Goal: Answer question/provide support

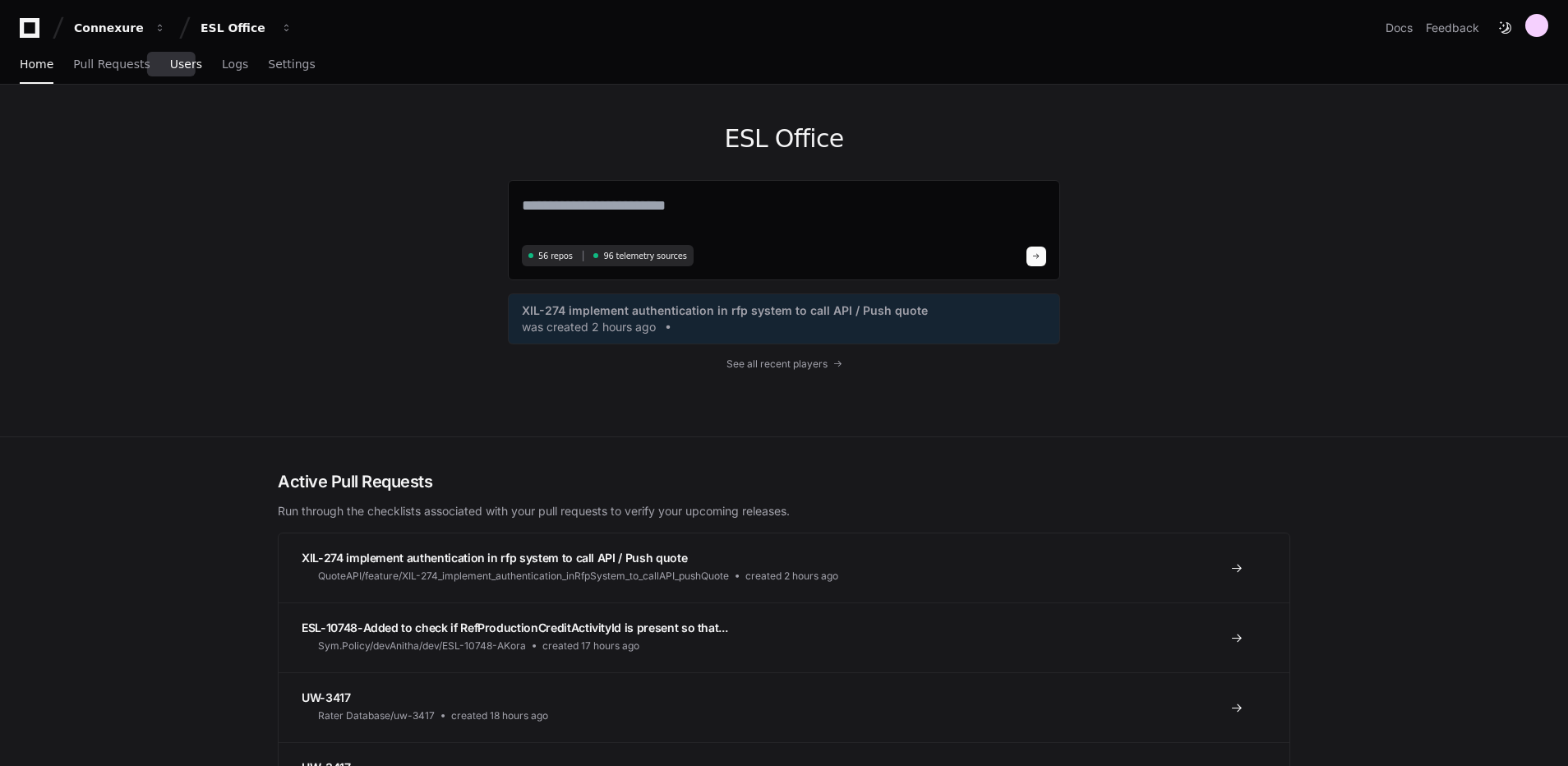
click at [177, 62] on span "Users" at bounding box center [187, 64] width 32 height 10
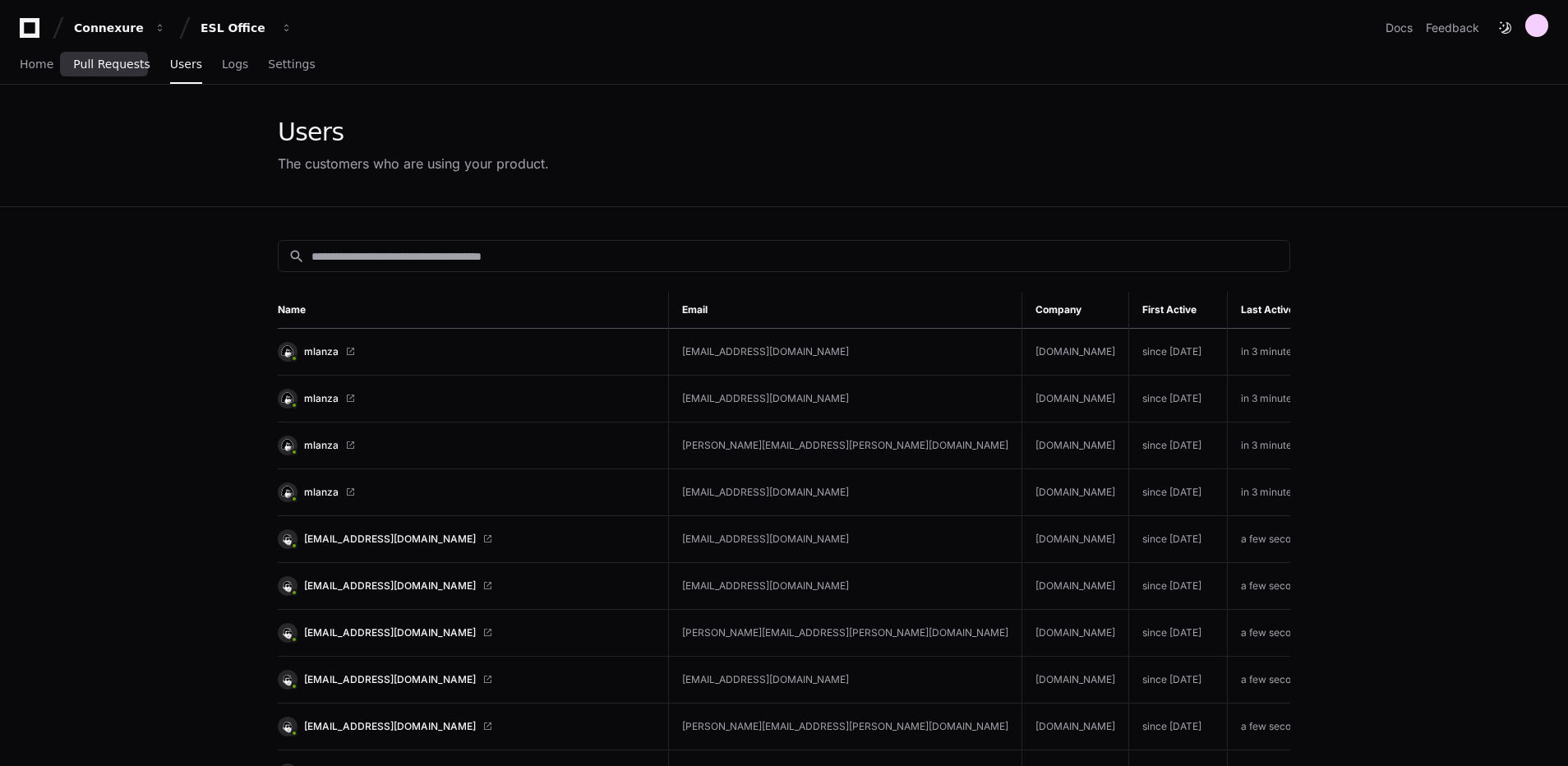
click at [78, 78] on link "Pull Requests" at bounding box center [111, 65] width 77 height 38
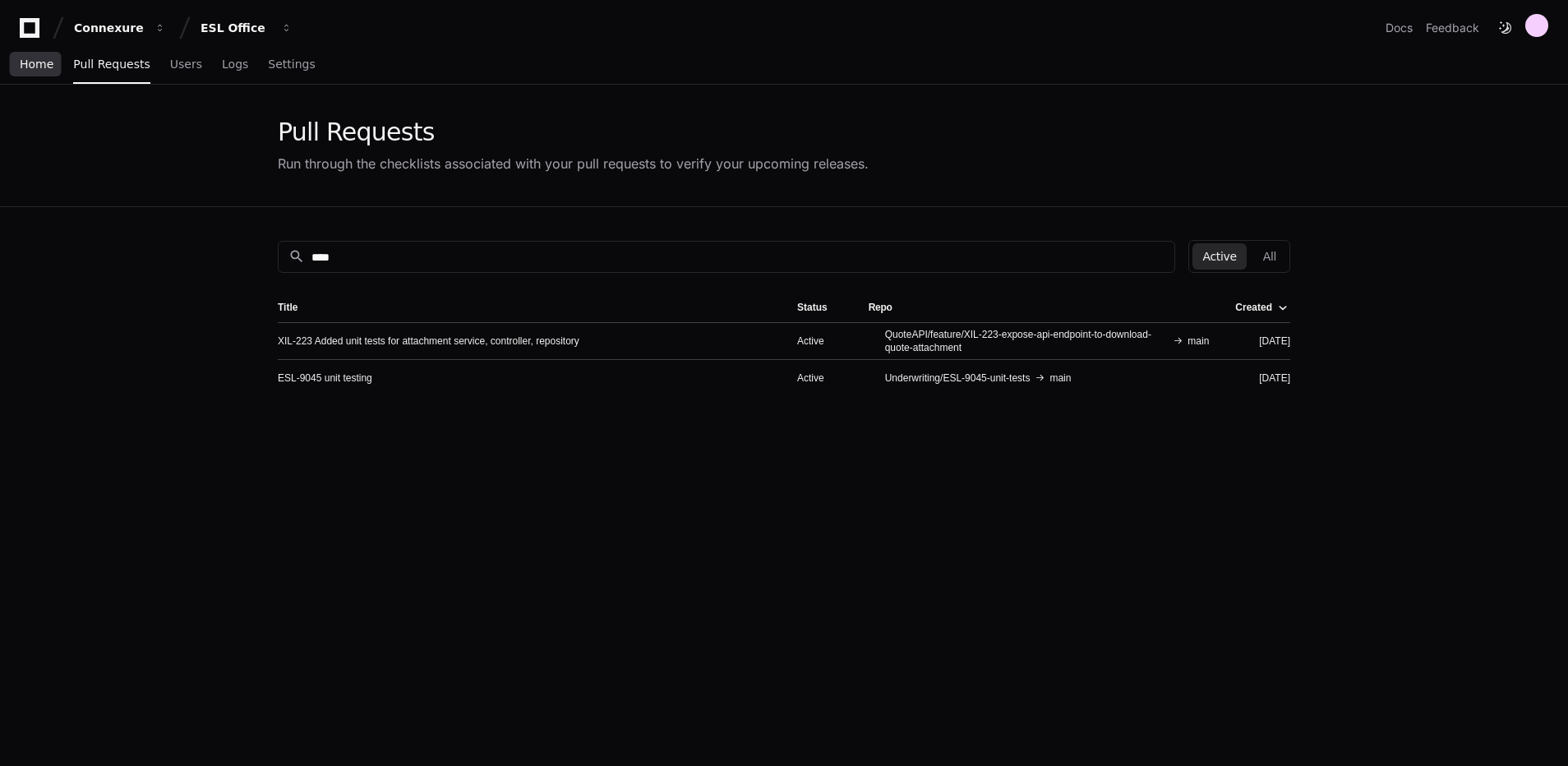
click at [42, 62] on span "Home" at bounding box center [36, 64] width 33 height 10
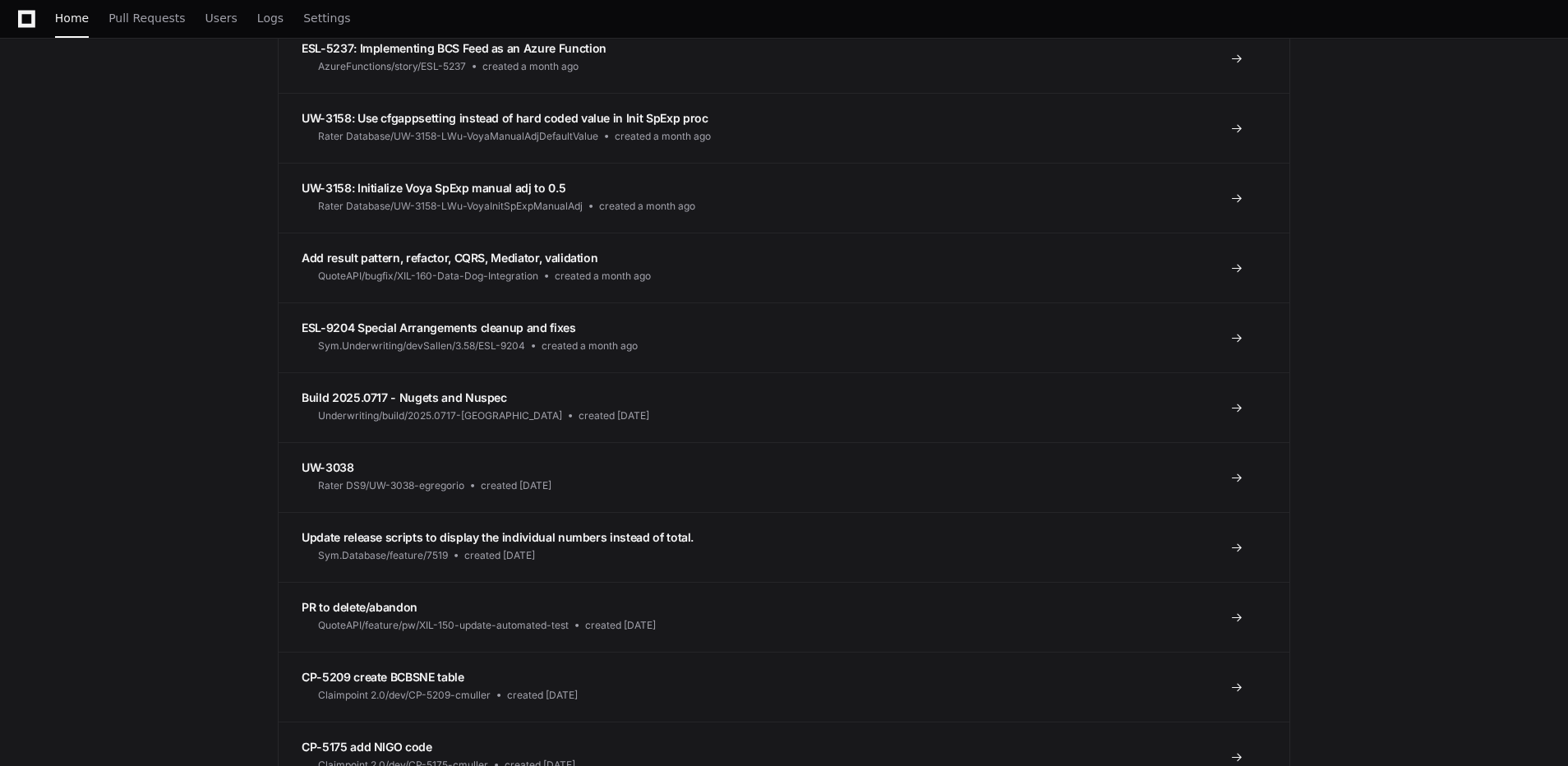
scroll to position [3534, 0]
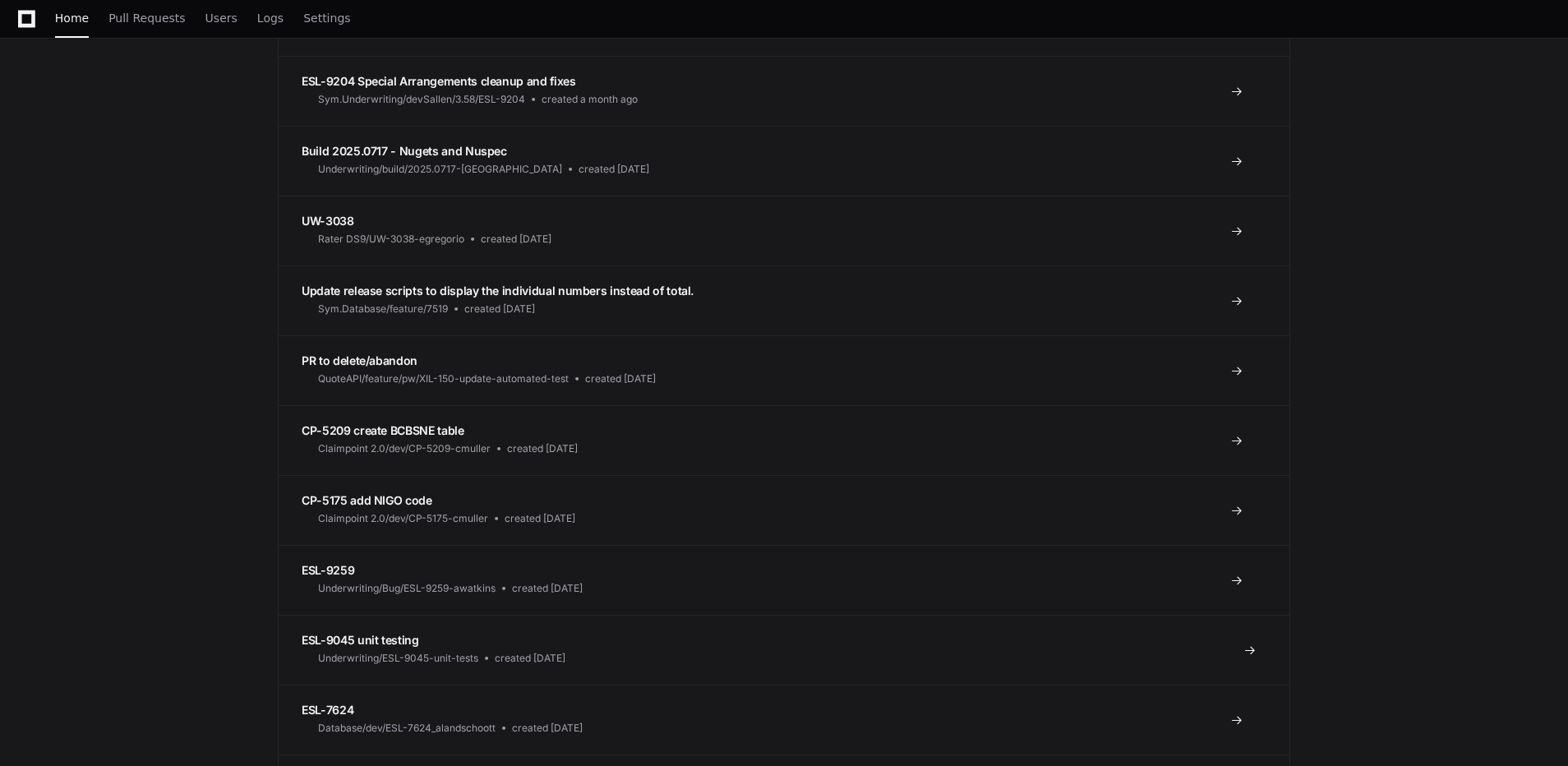
click at [371, 635] on span "ESL-9045 unit testing" at bounding box center [360, 639] width 117 height 14
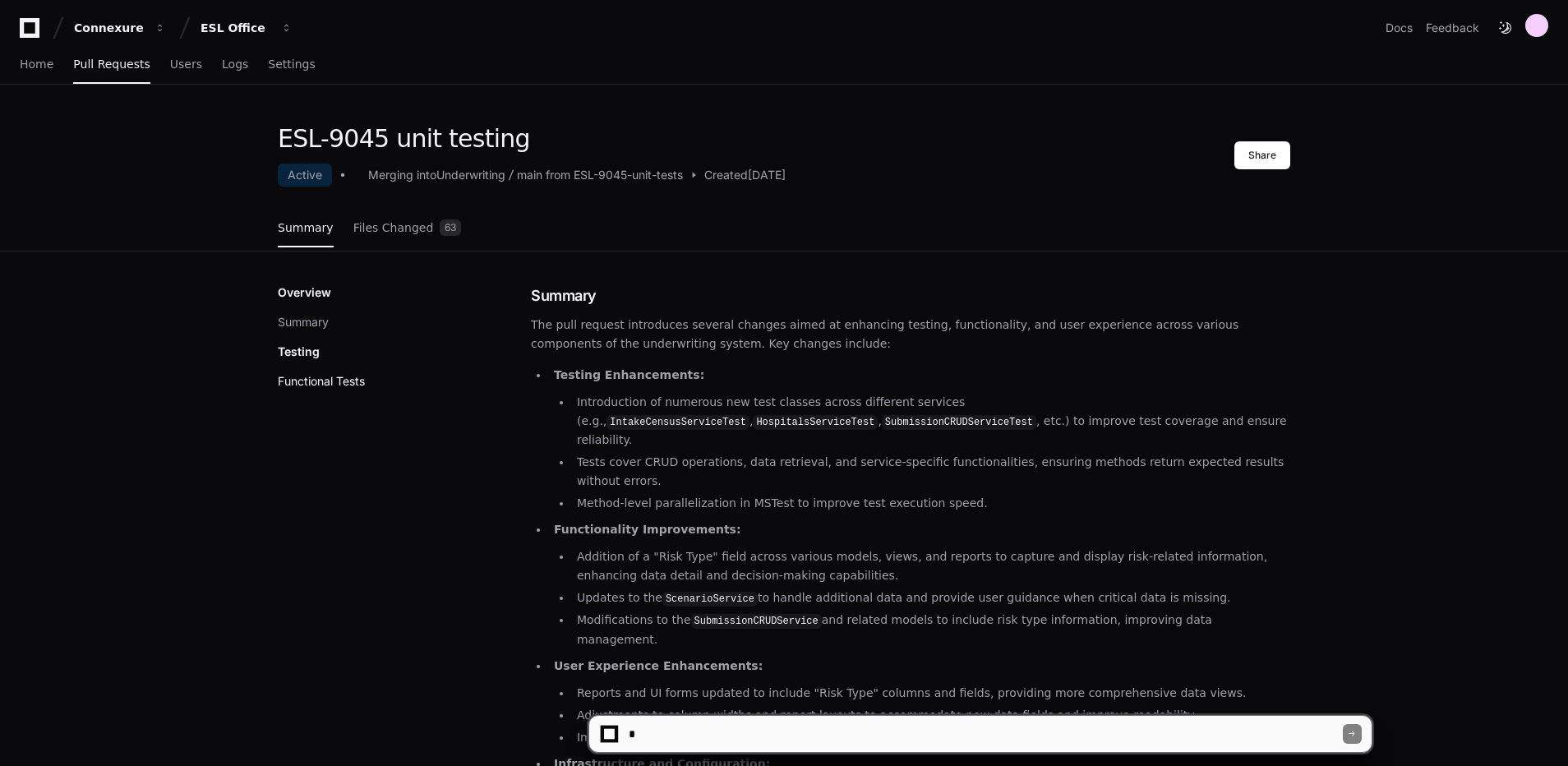
click at [329, 374] on button "Functional Tests" at bounding box center [321, 382] width 88 height 16
click at [400, 226] on span "Files Changed" at bounding box center [393, 227] width 80 height 10
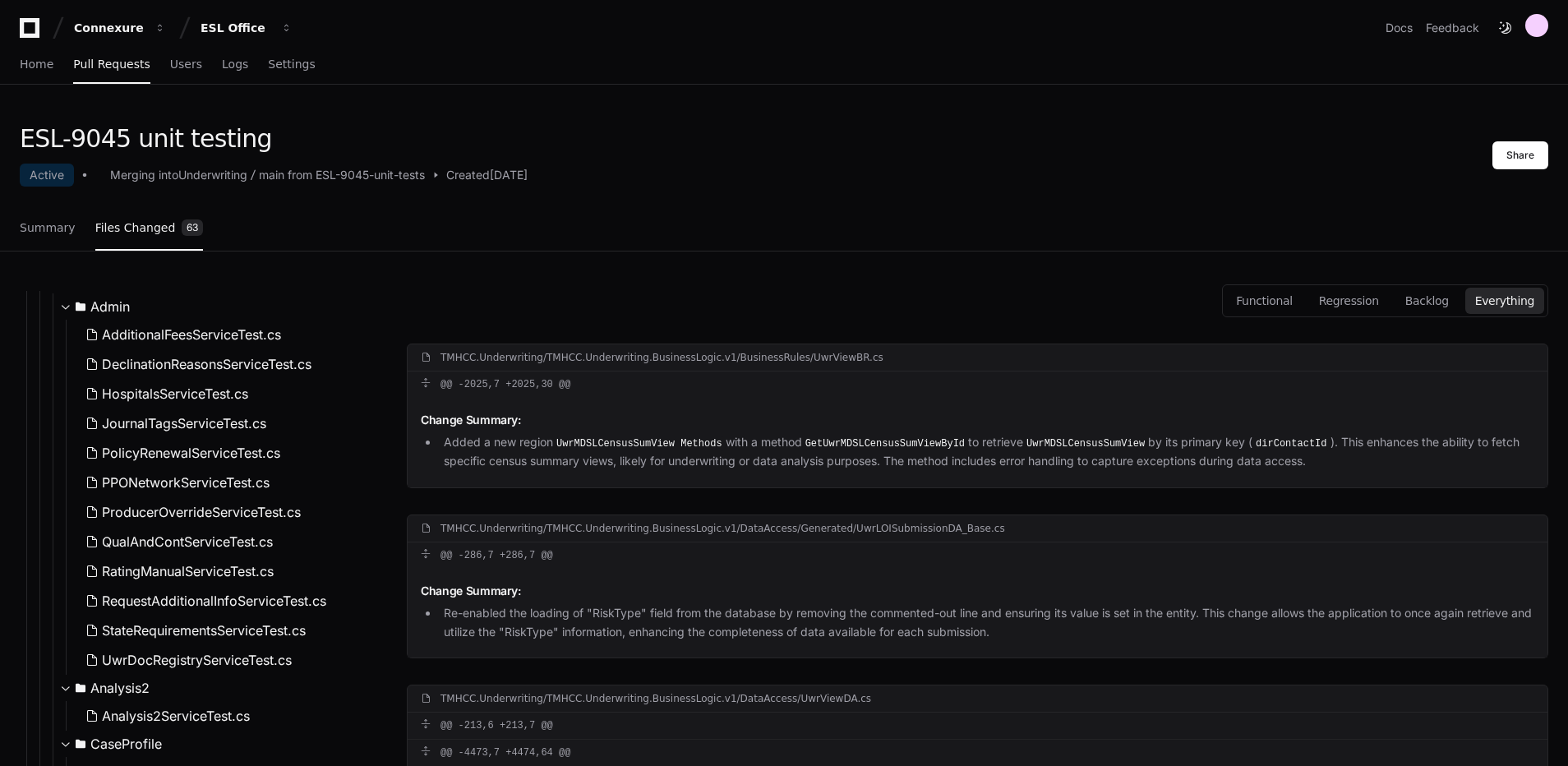
scroll to position [411, 0]
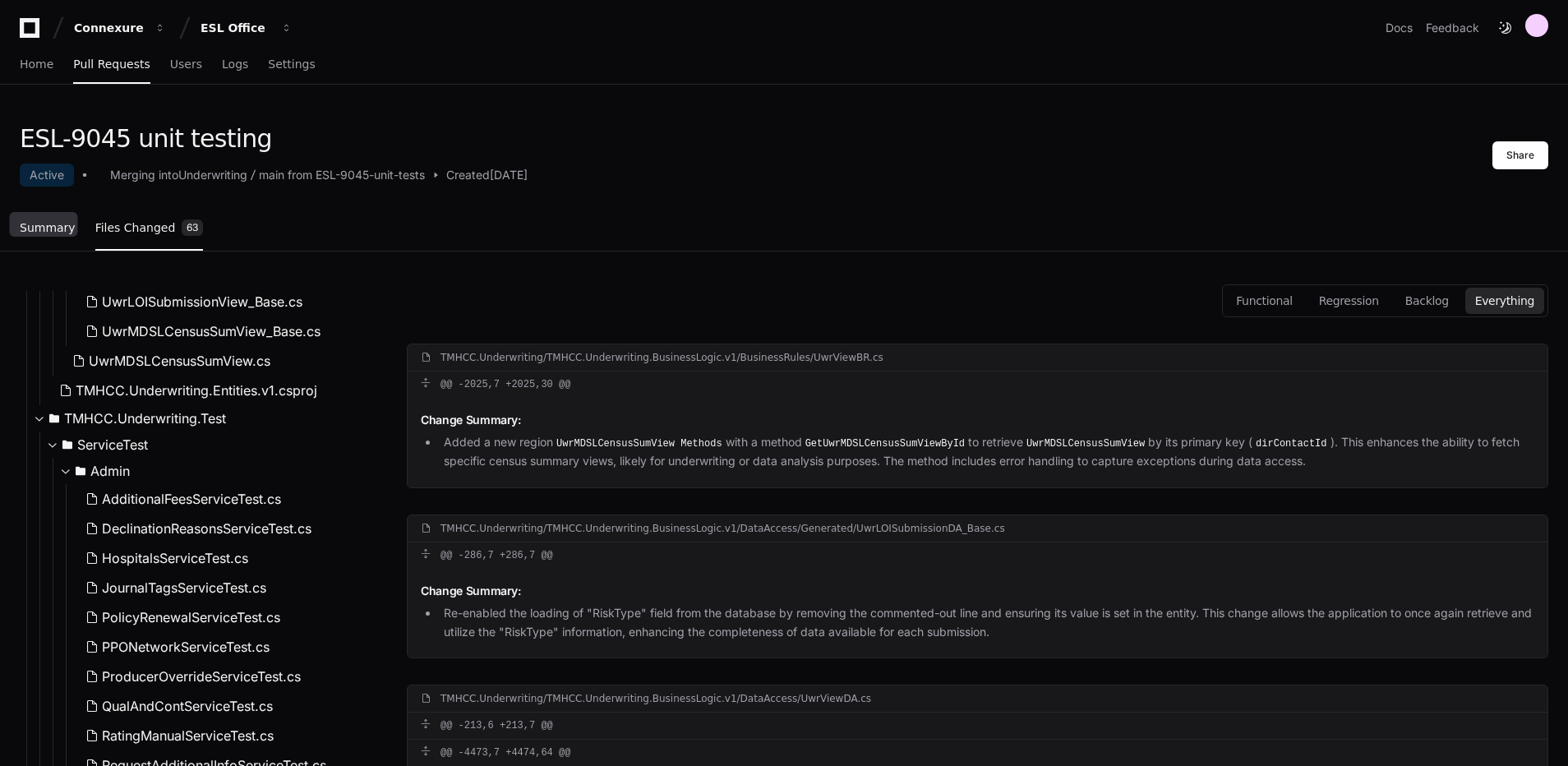
click at [47, 223] on span "Summary" at bounding box center [48, 227] width 56 height 10
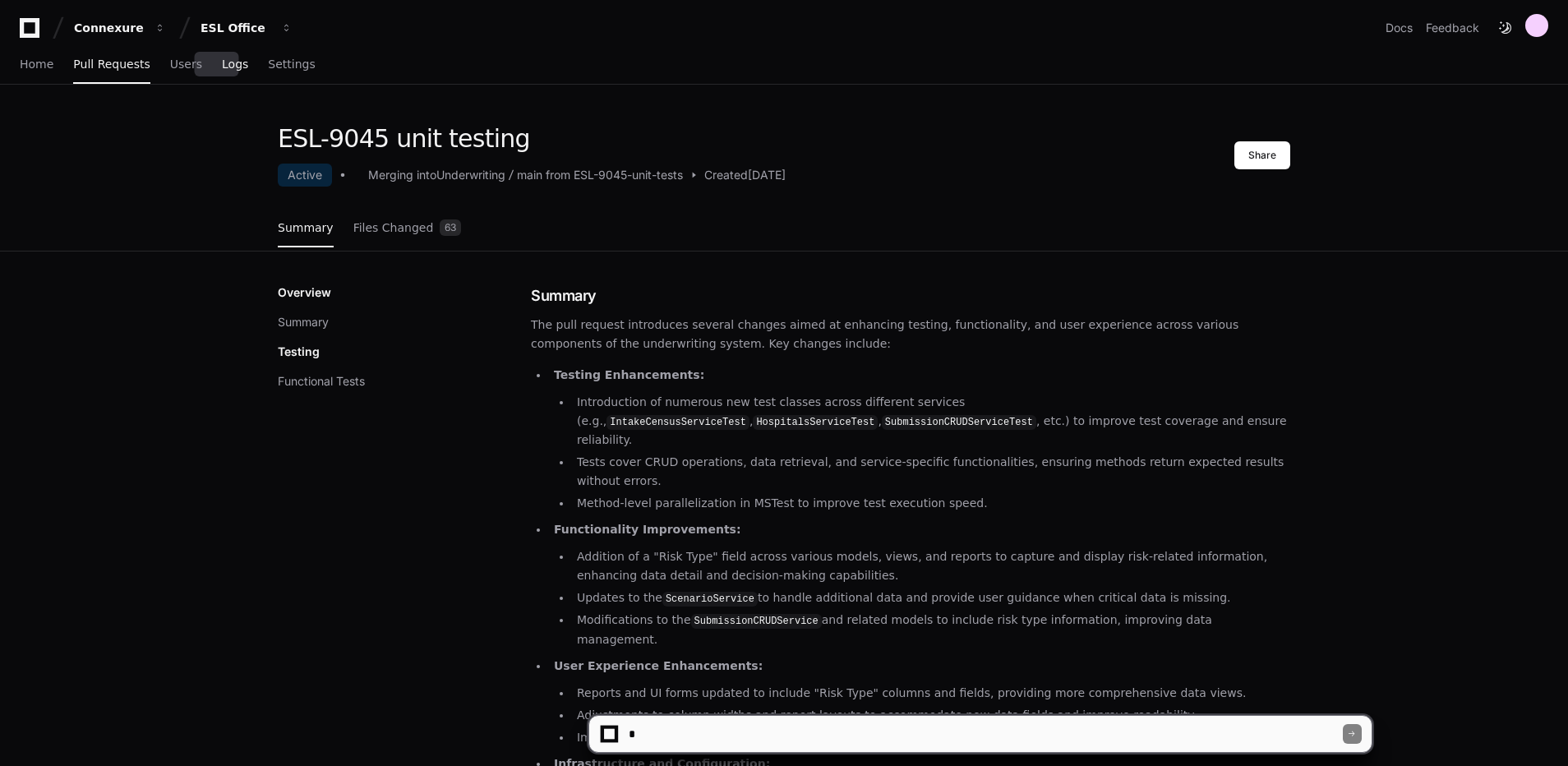
click at [226, 63] on span "Logs" at bounding box center [235, 64] width 26 height 10
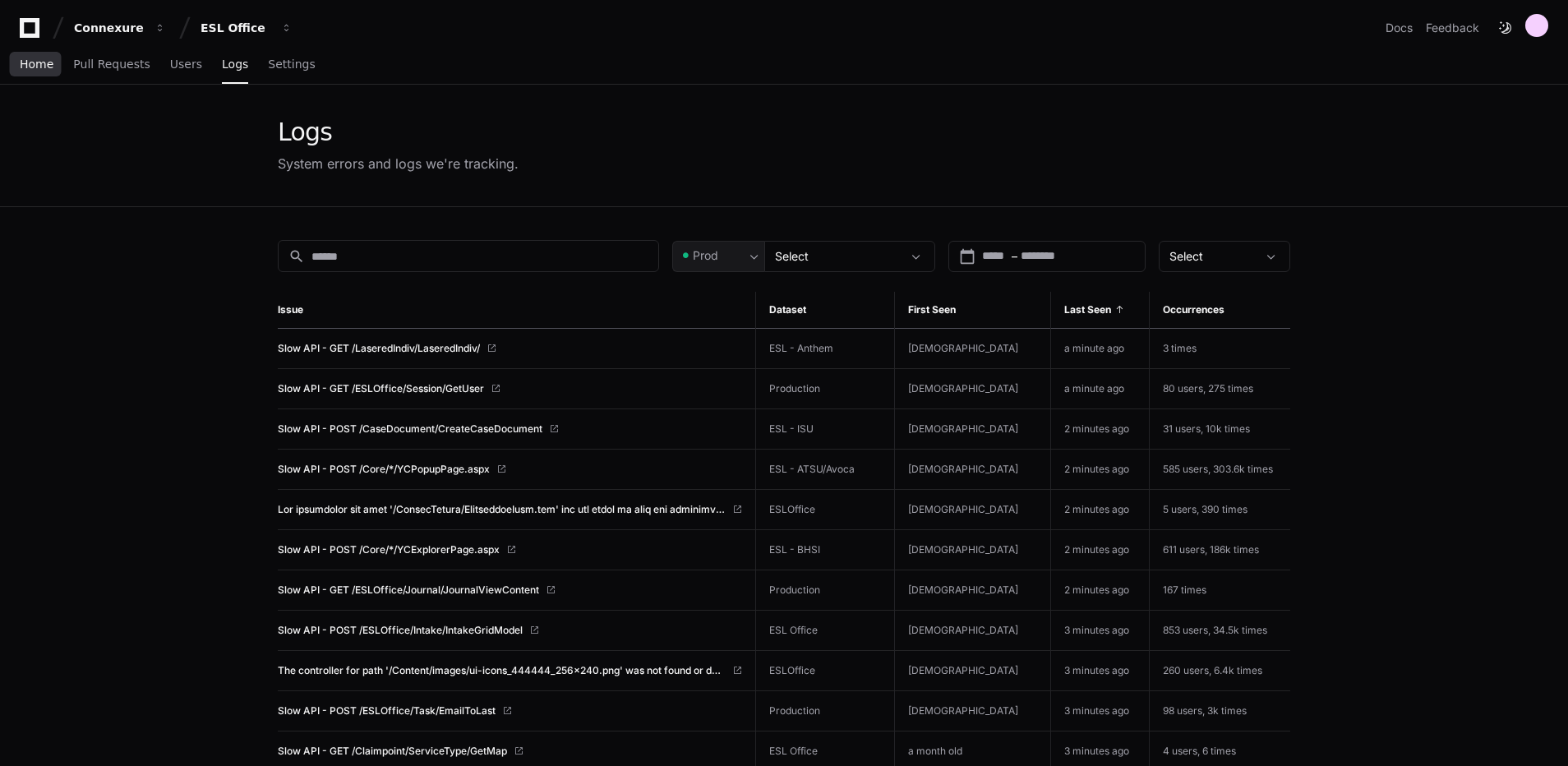
click at [50, 60] on span "Home" at bounding box center [36, 64] width 33 height 10
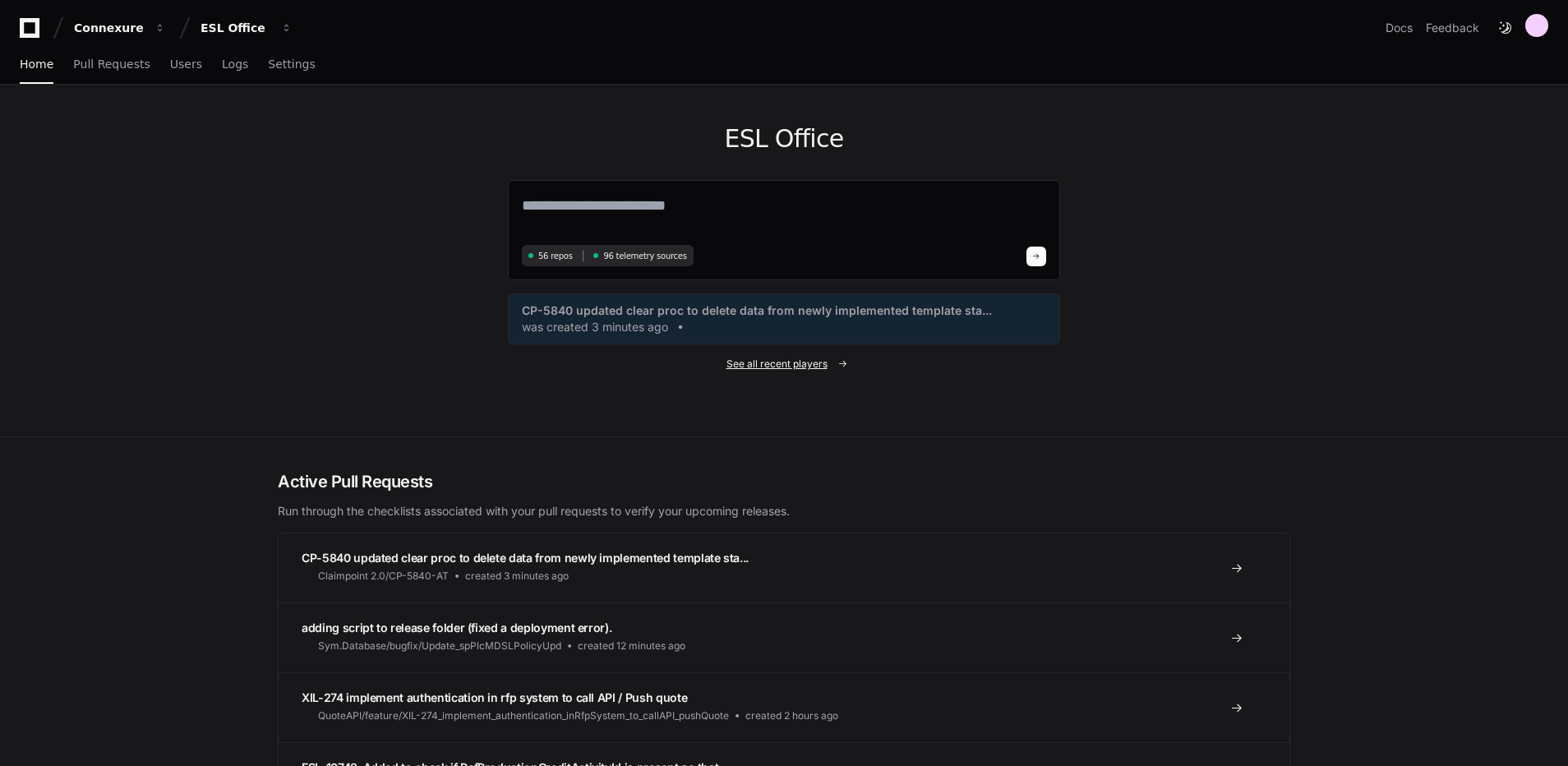
click at [800, 364] on span "See all recent players" at bounding box center [777, 364] width 101 height 14
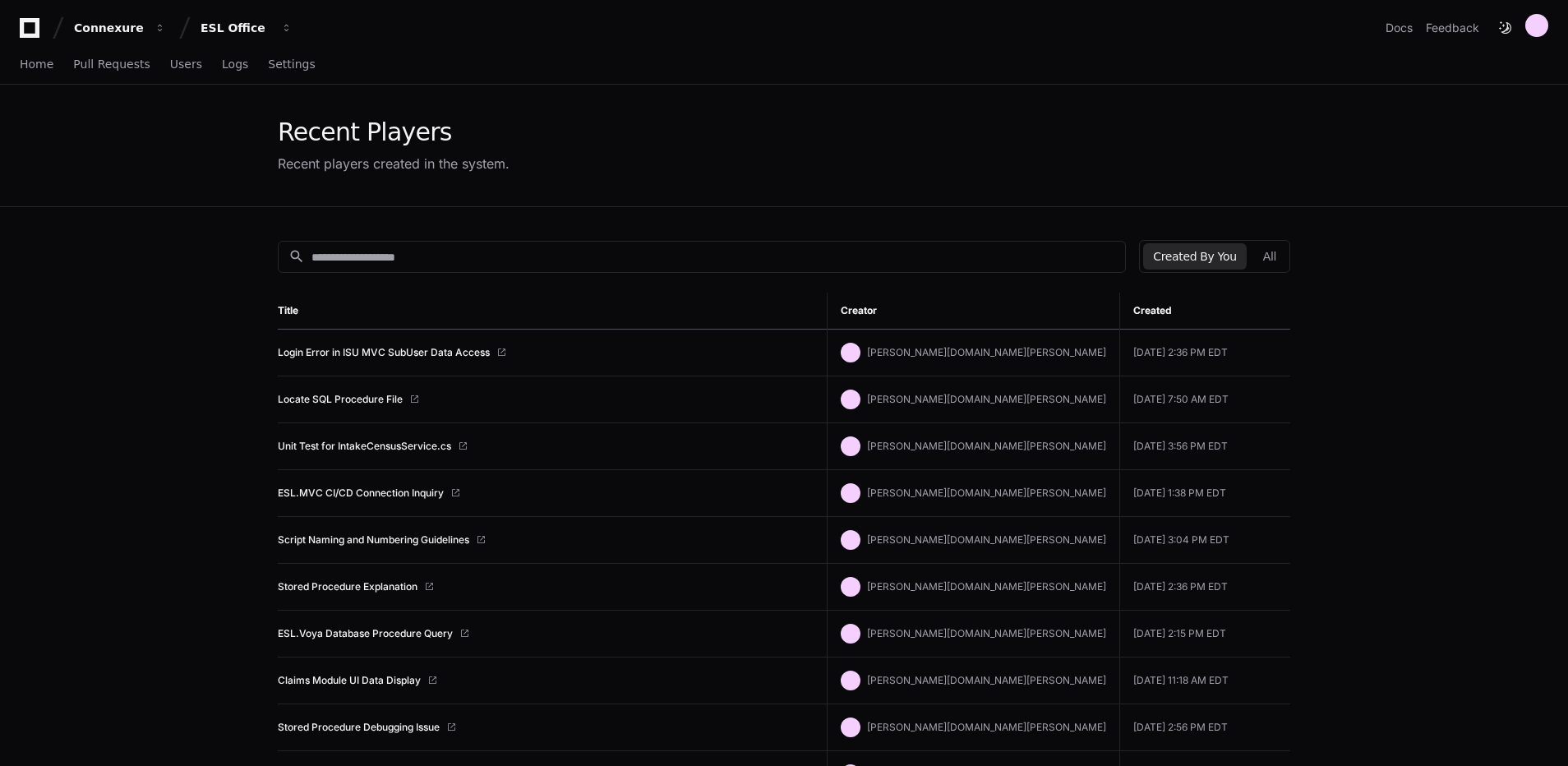
click at [1220, 260] on button "Created By You" at bounding box center [1194, 256] width 103 height 26
click at [420, 447] on link "Unit Test for IntakeCensusService.cs" at bounding box center [364, 446] width 173 height 14
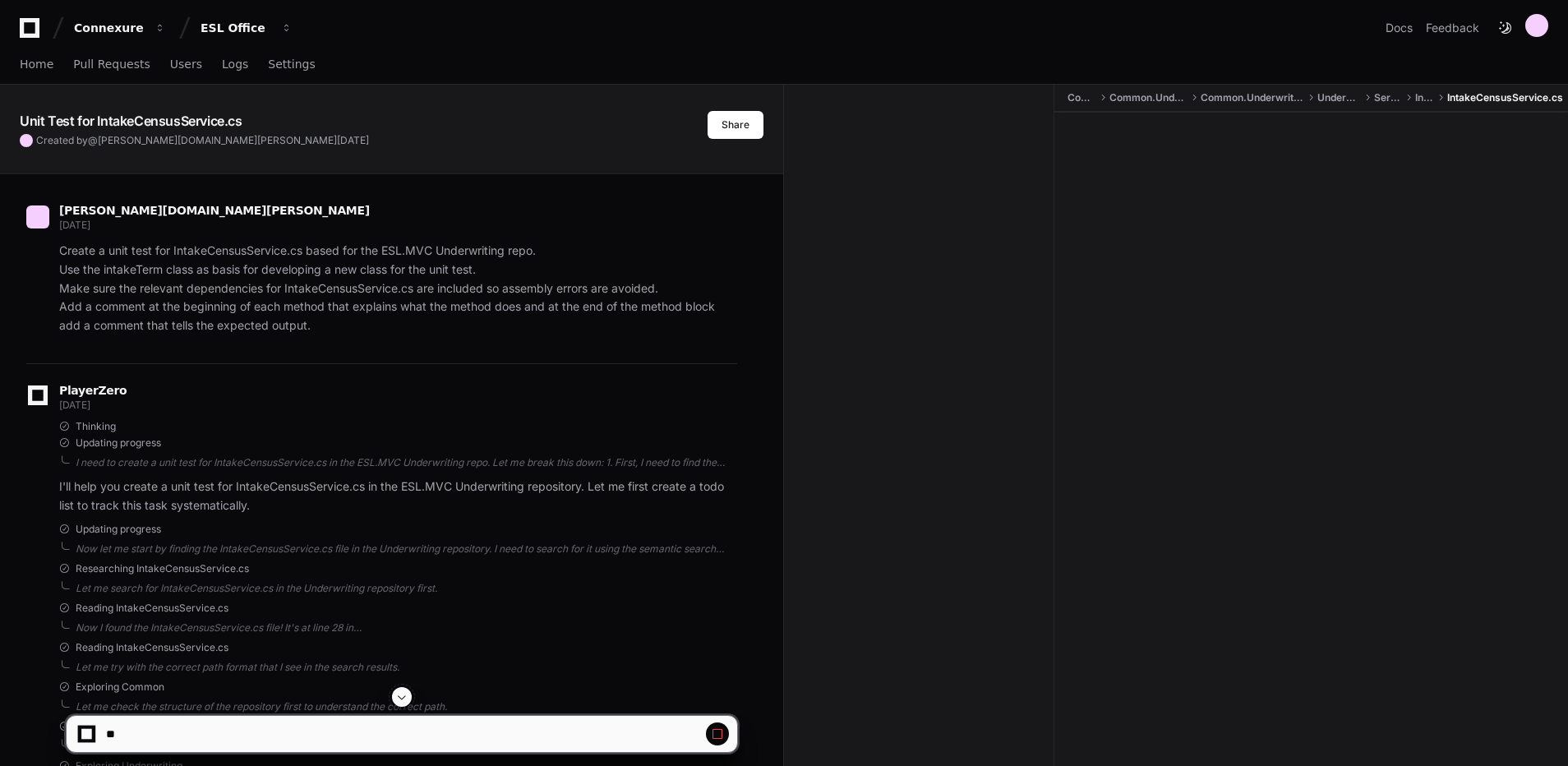
click at [399, 696] on span at bounding box center [401, 697] width 14 height 14
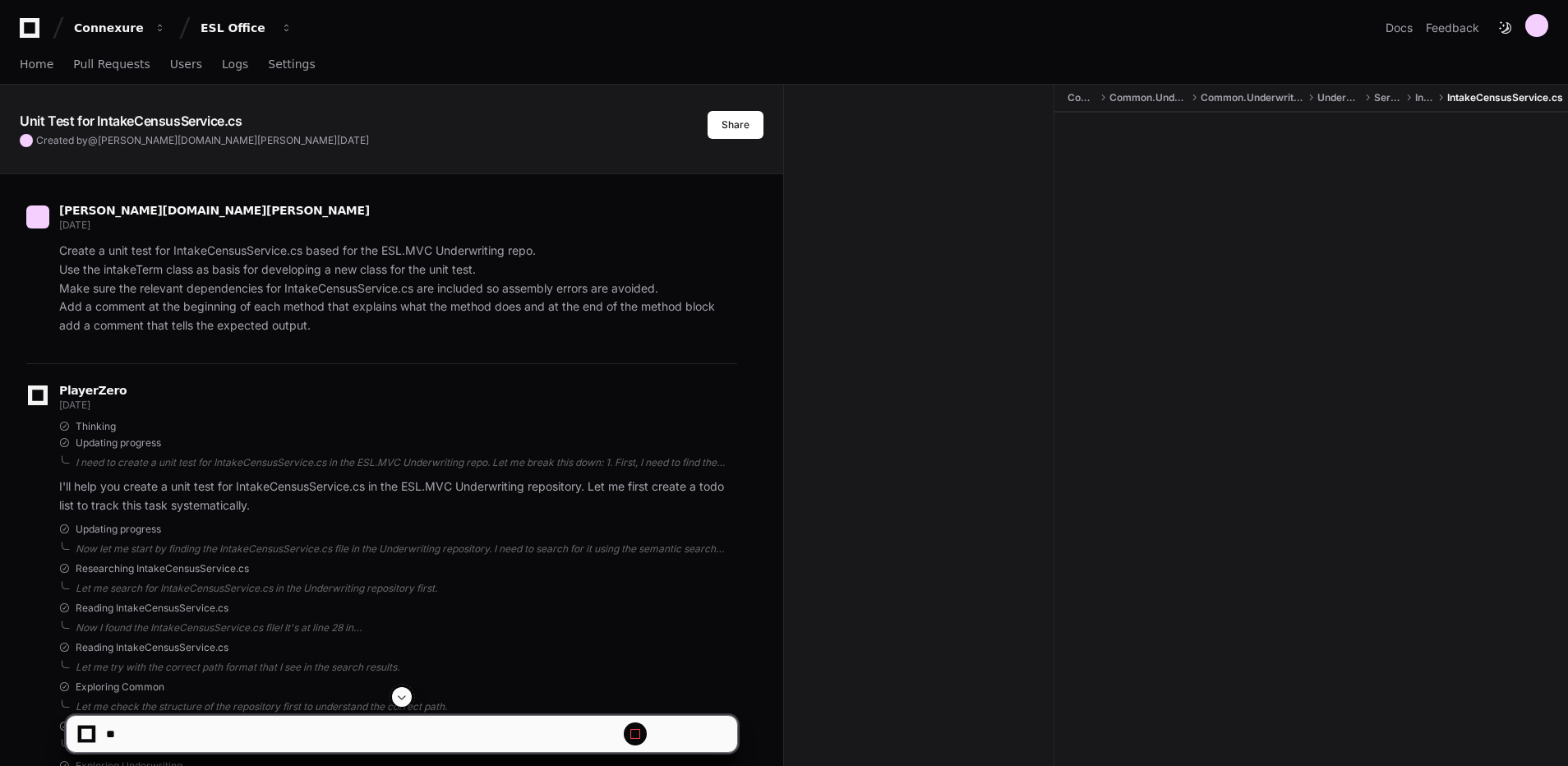
click at [399, 696] on span at bounding box center [401, 697] width 14 height 14
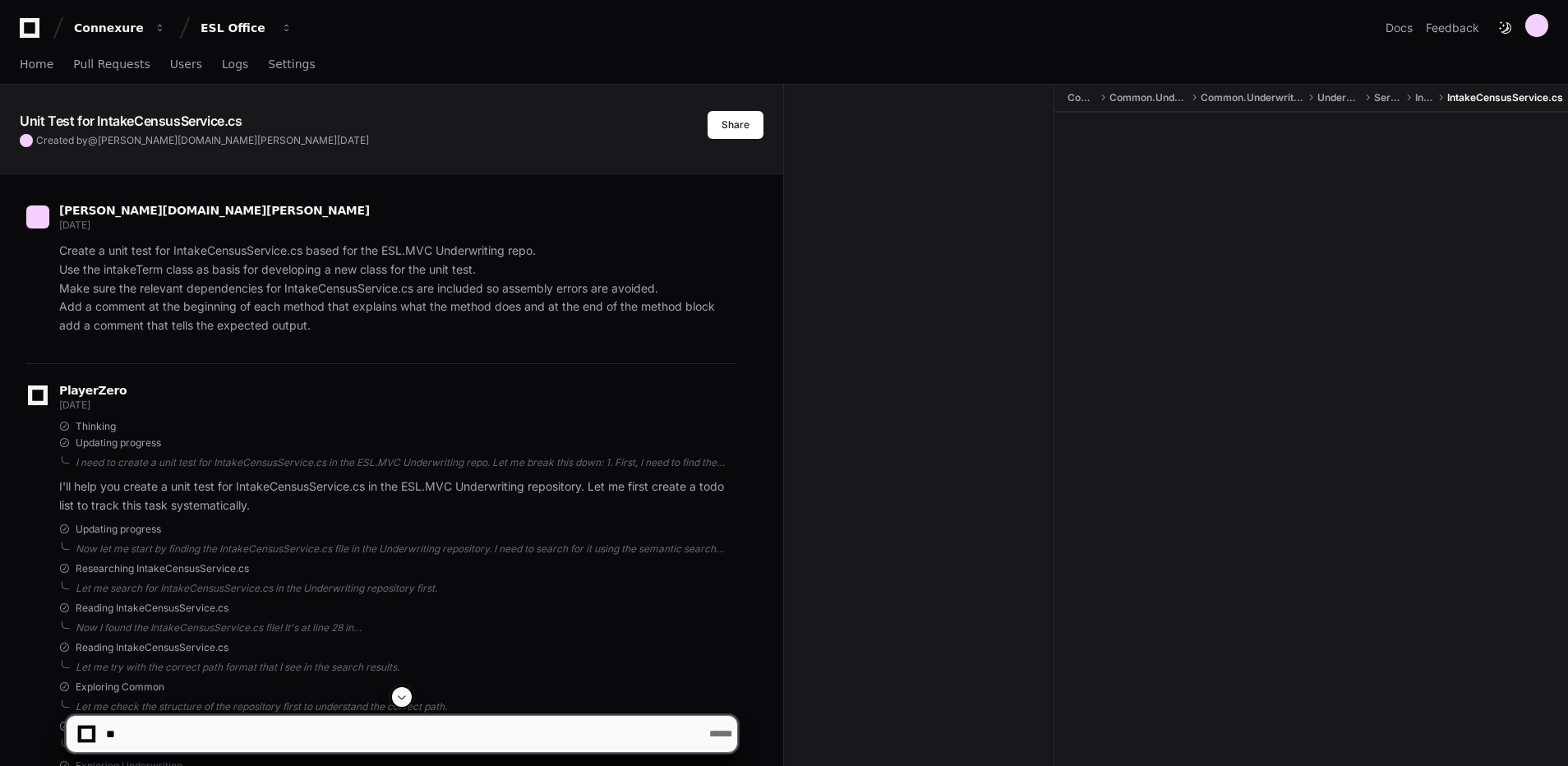
scroll to position [68094, 0]
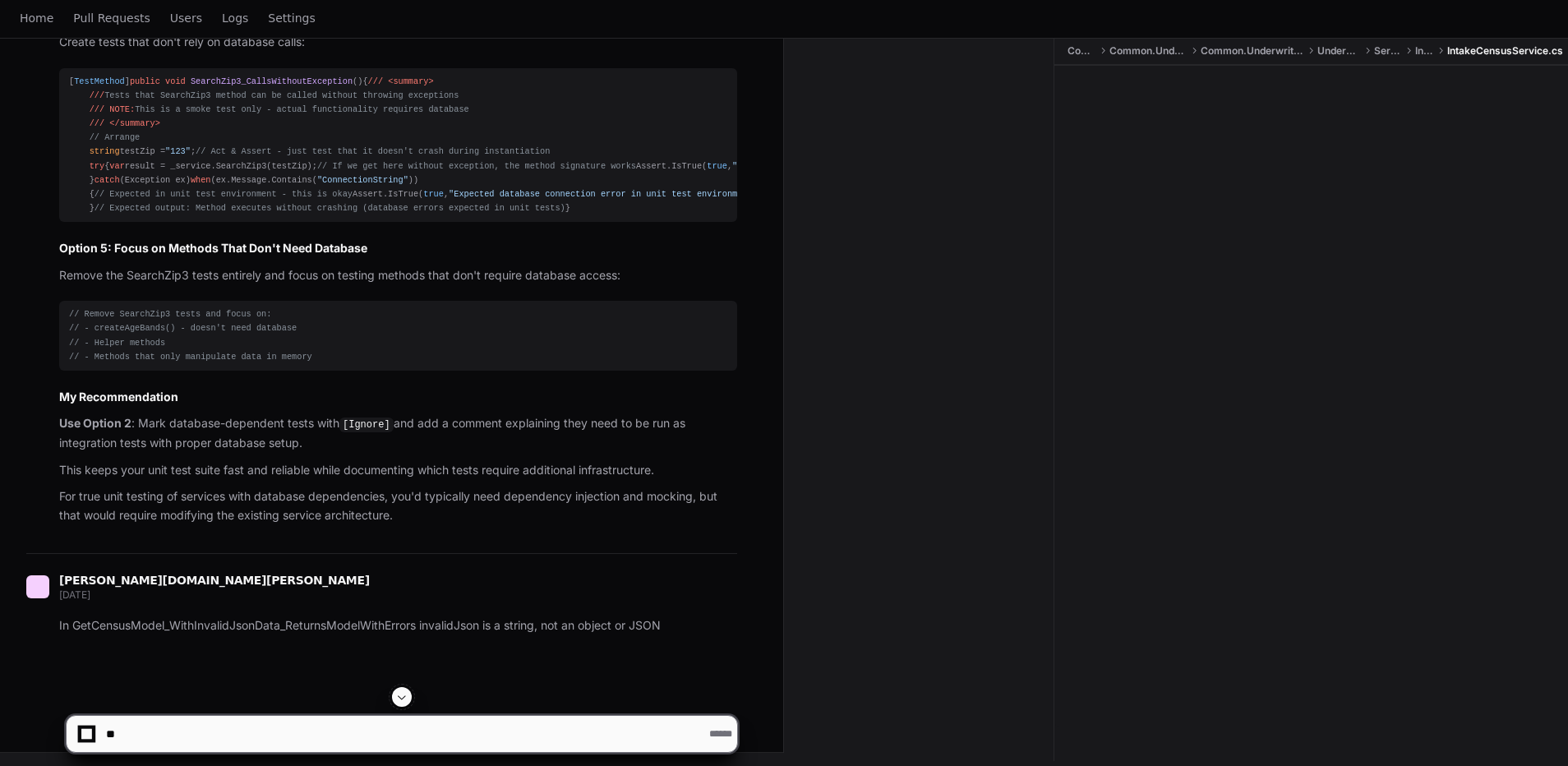
click at [399, 696] on span at bounding box center [401, 697] width 14 height 14
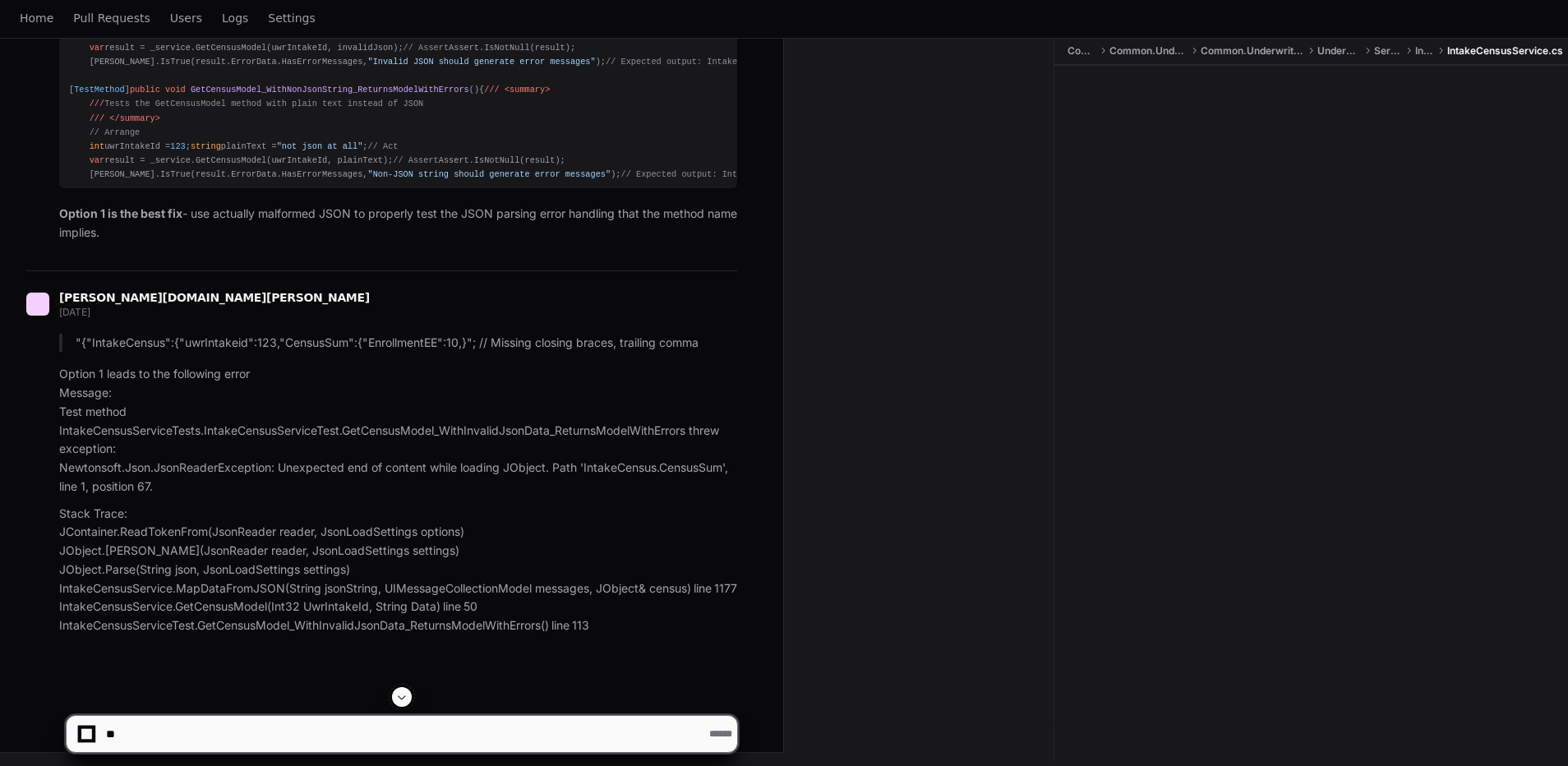
click at [399, 696] on span at bounding box center [401, 697] width 14 height 14
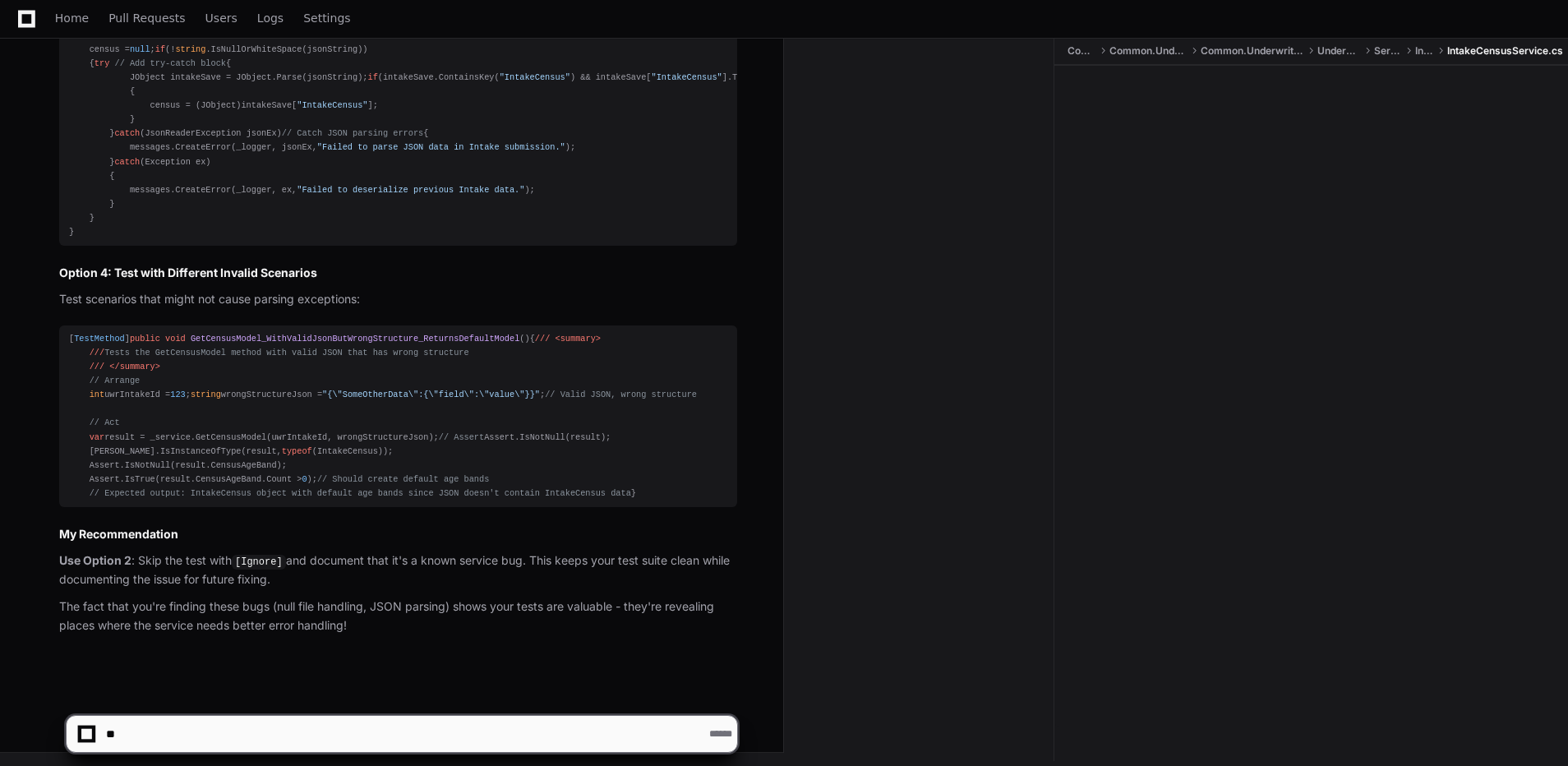
scroll to position [72190, 0]
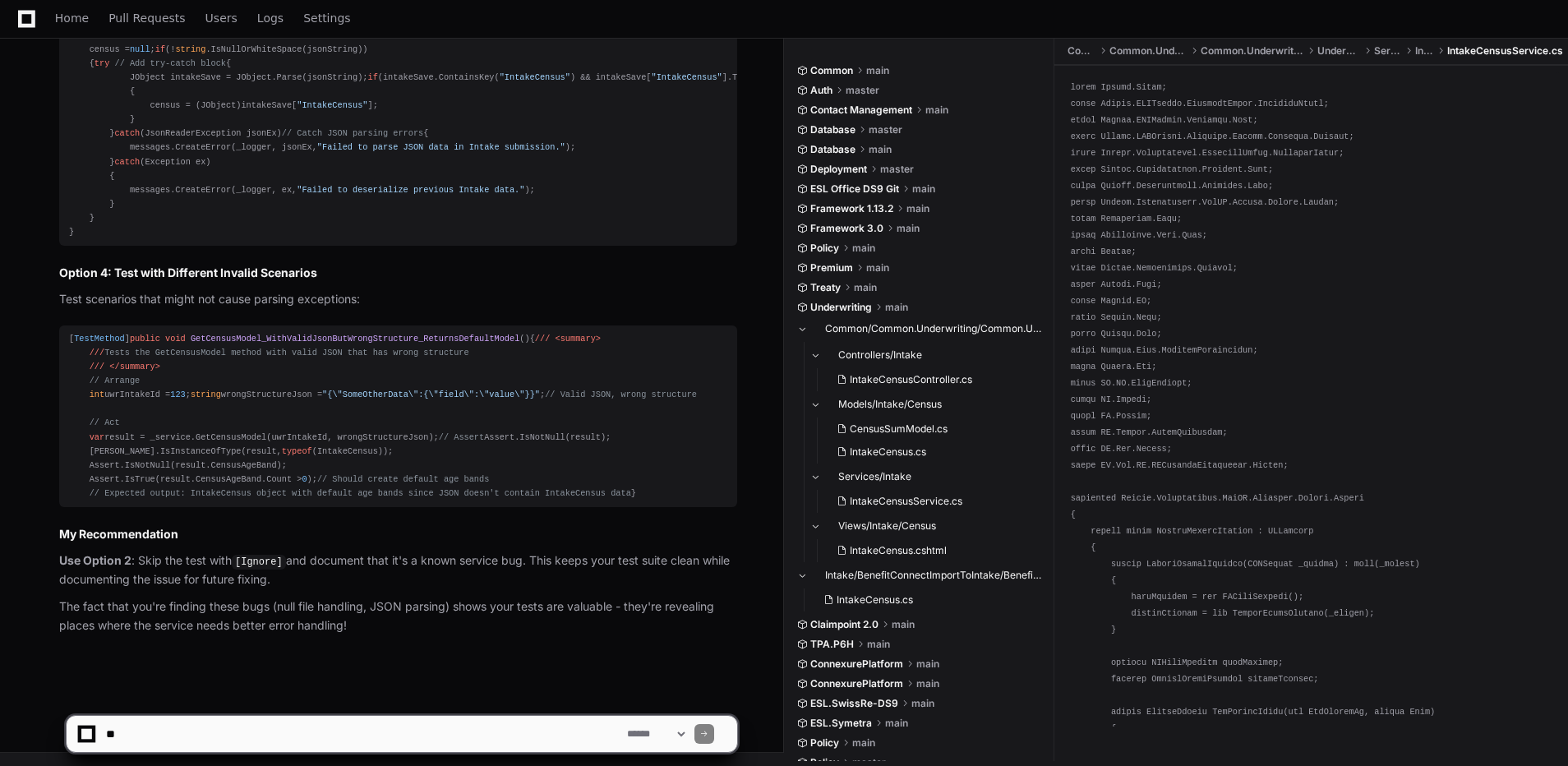
click at [399, 696] on app-app-chat-input "**********" at bounding box center [401, 720] width 672 height 66
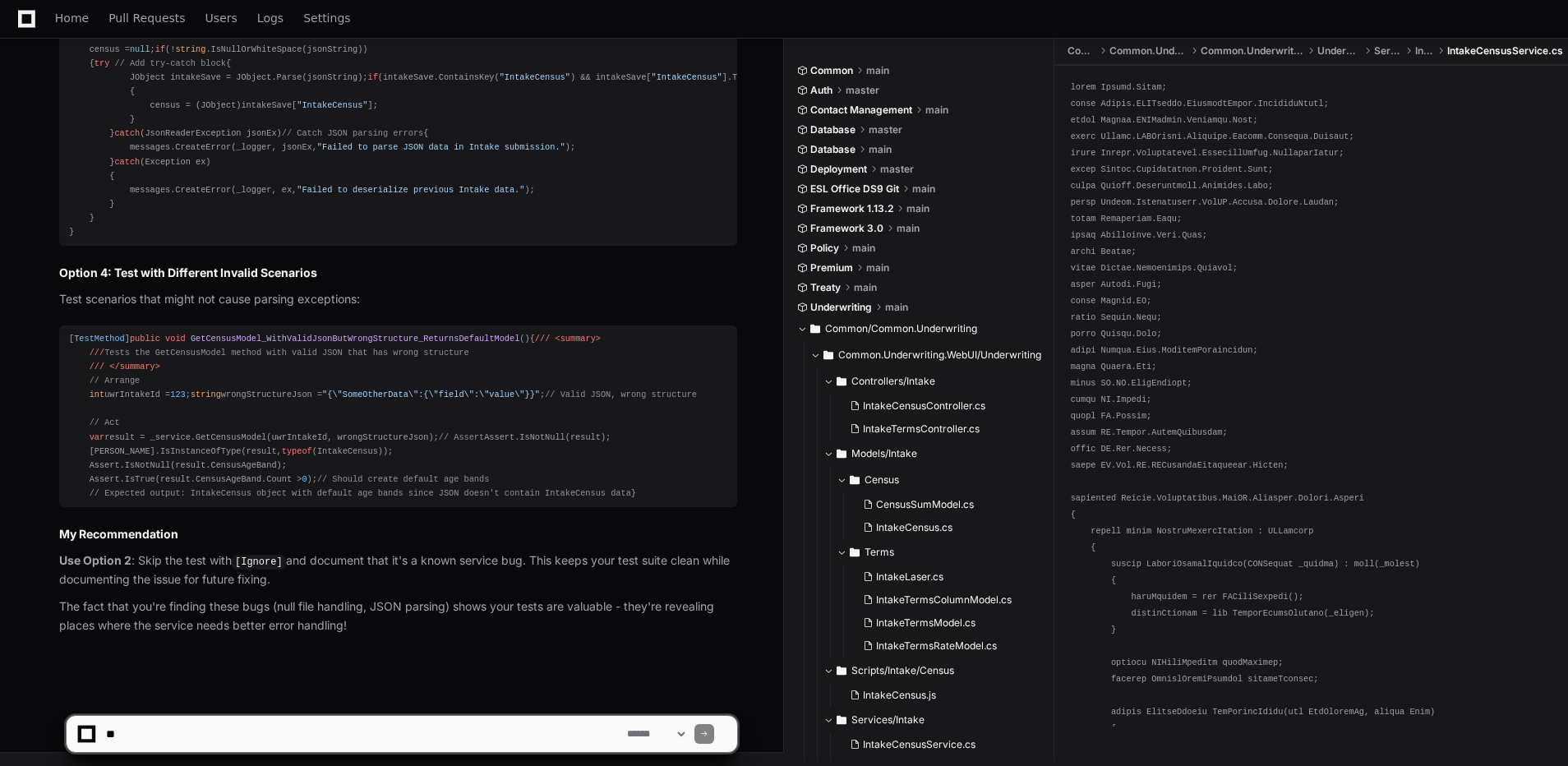
click at [408, 724] on textarea at bounding box center [364, 734] width 521 height 36
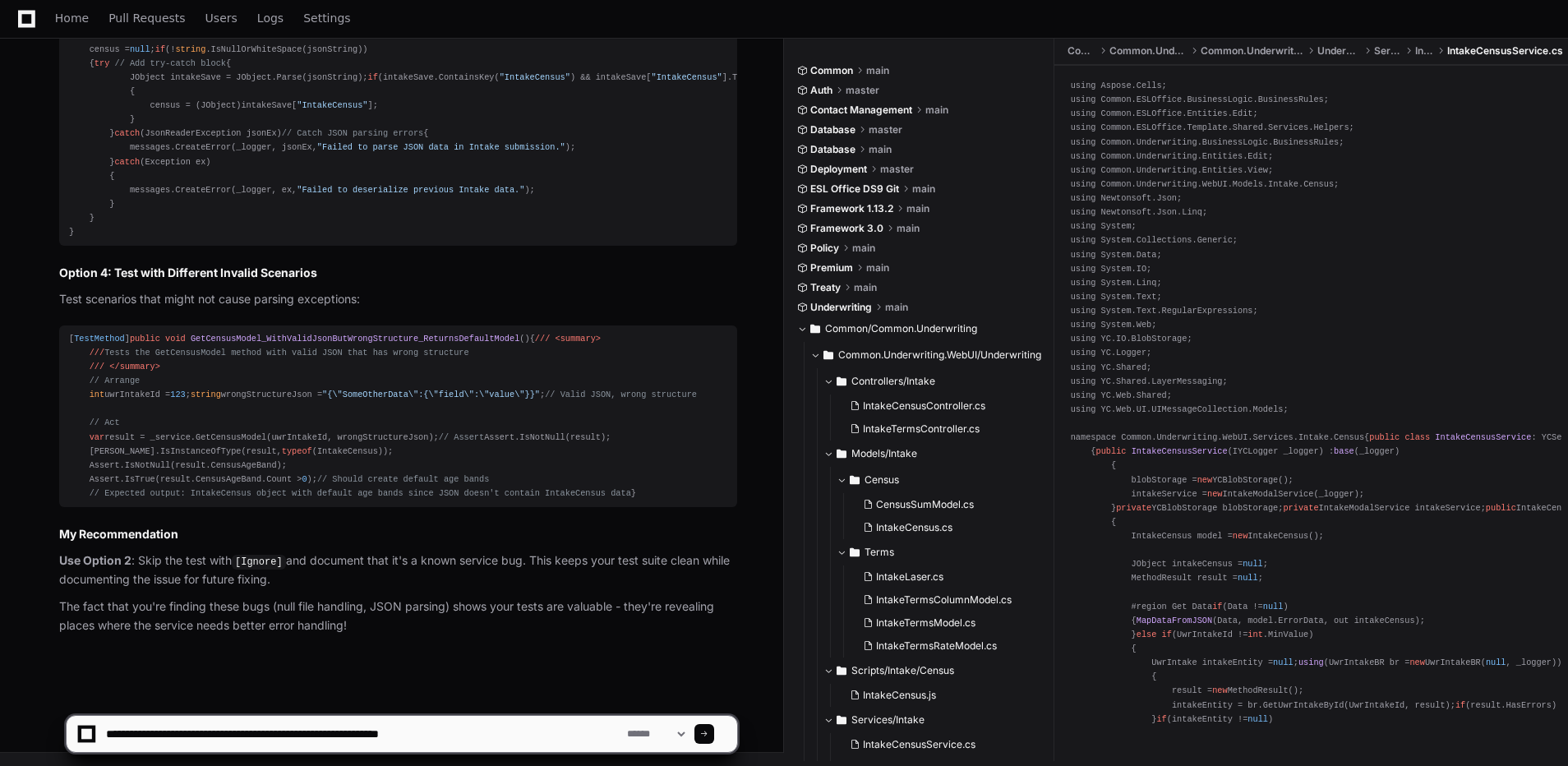
type textarea "**********"
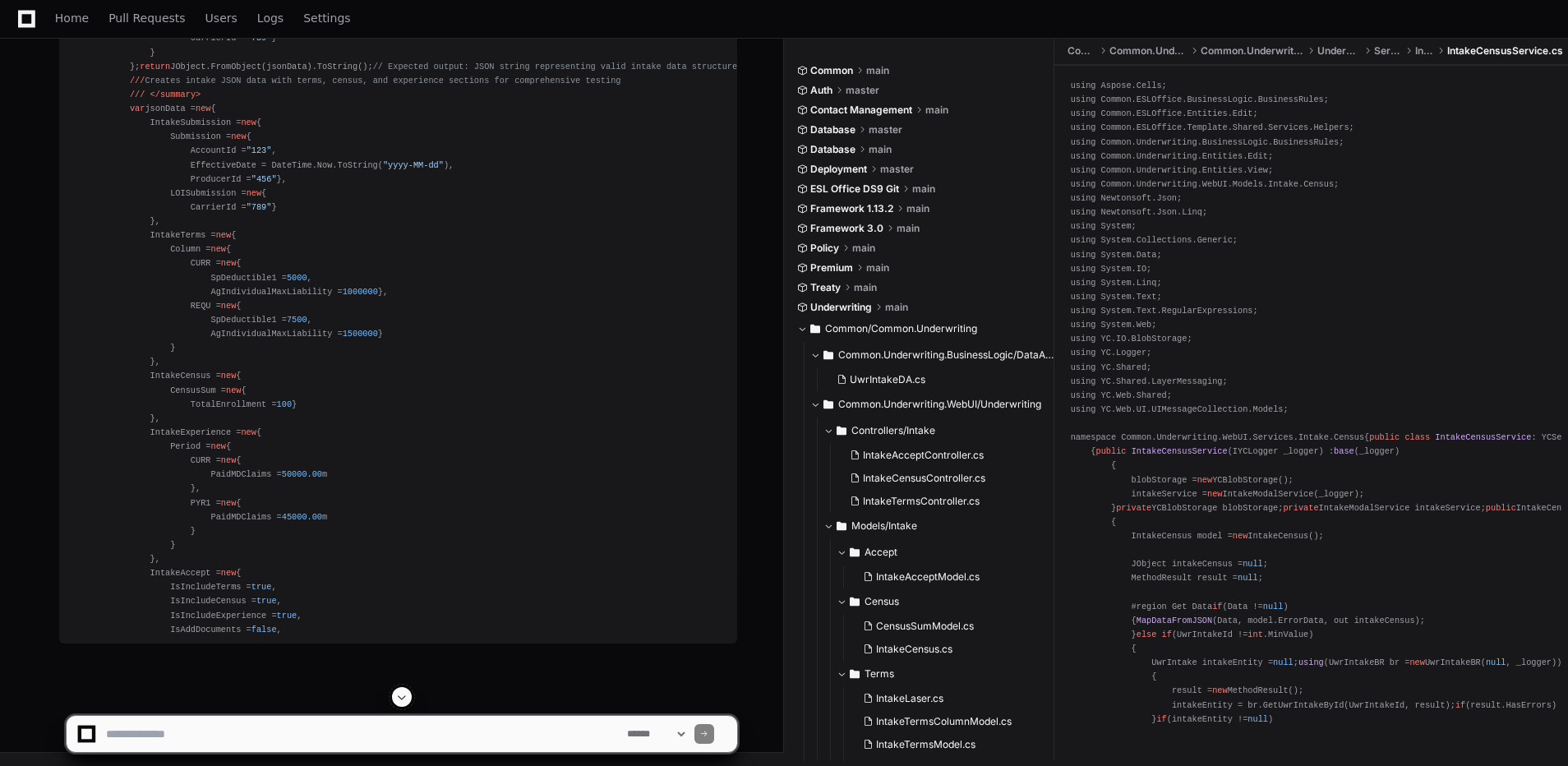
scroll to position [78843, 0]
click at [392, 690] on app-app-chat-input "**********" at bounding box center [401, 720] width 672 height 66
click at [400, 701] on app-app-chat-input "**********" at bounding box center [401, 720] width 672 height 66
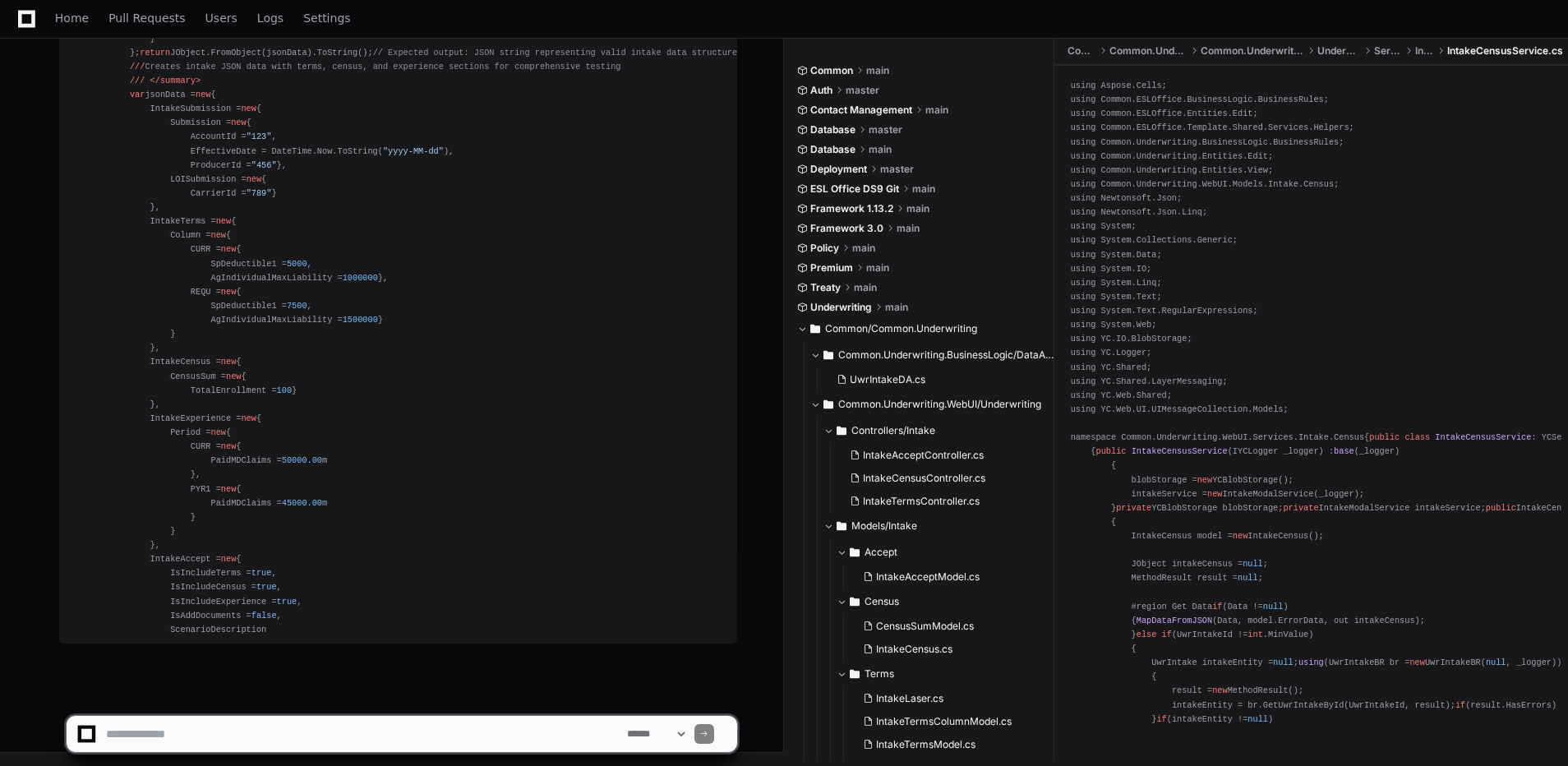
click at [400, 701] on app-app-chat-input "**********" at bounding box center [401, 720] width 672 height 66
click at [400, 701] on span at bounding box center [401, 697] width 14 height 14
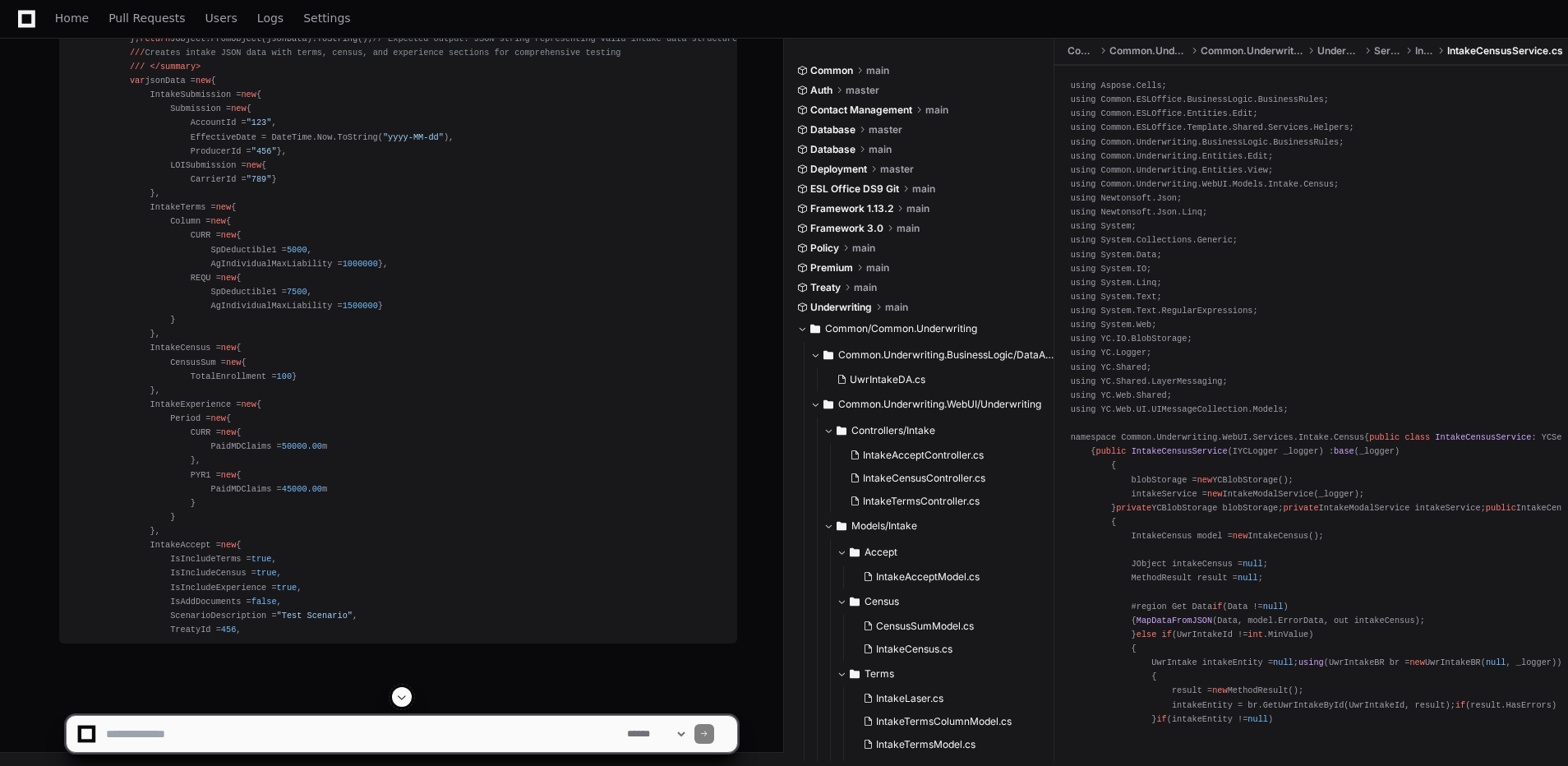
click at [400, 701] on span at bounding box center [401, 697] width 14 height 14
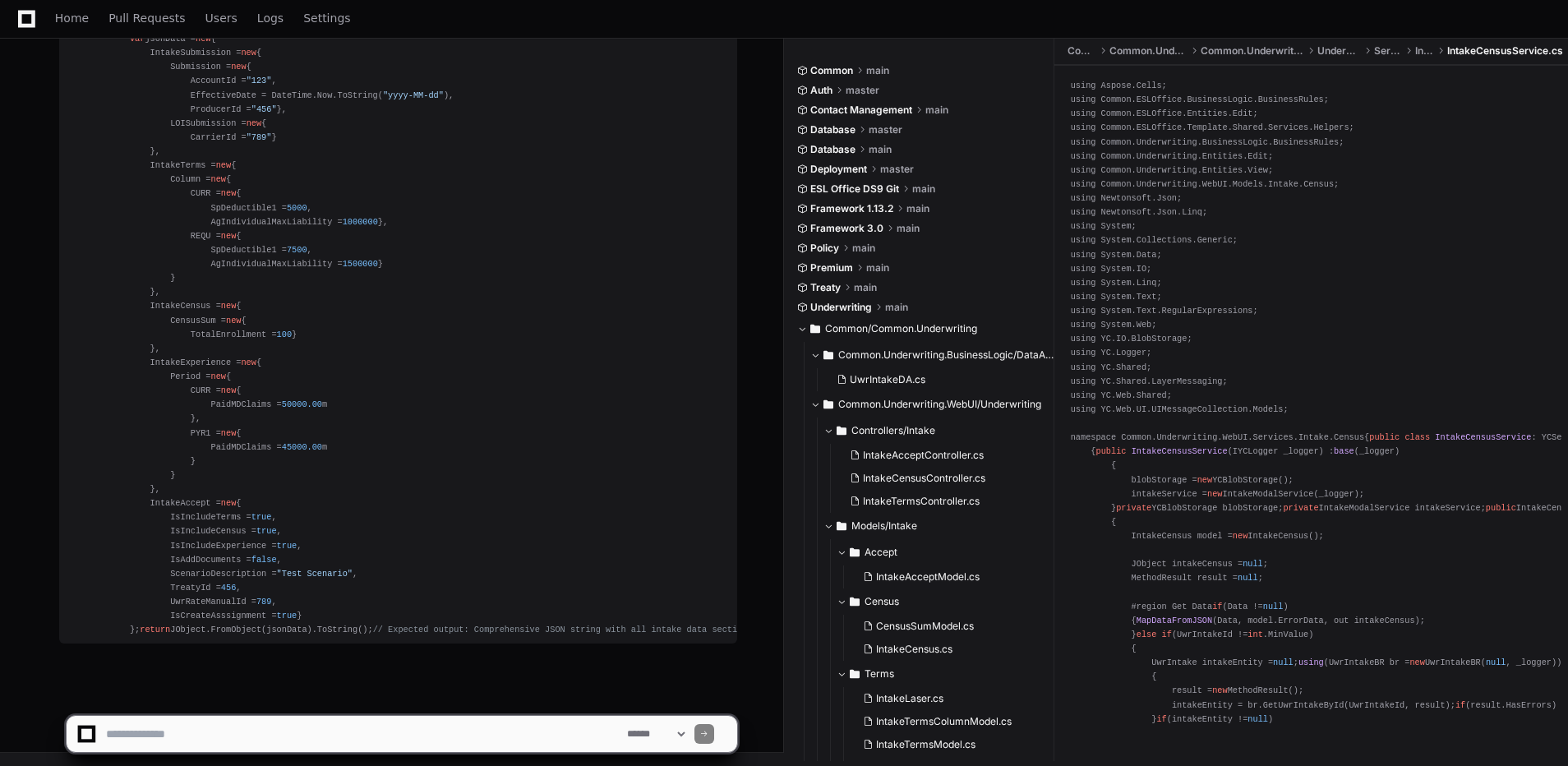
scroll to position [78969, 0]
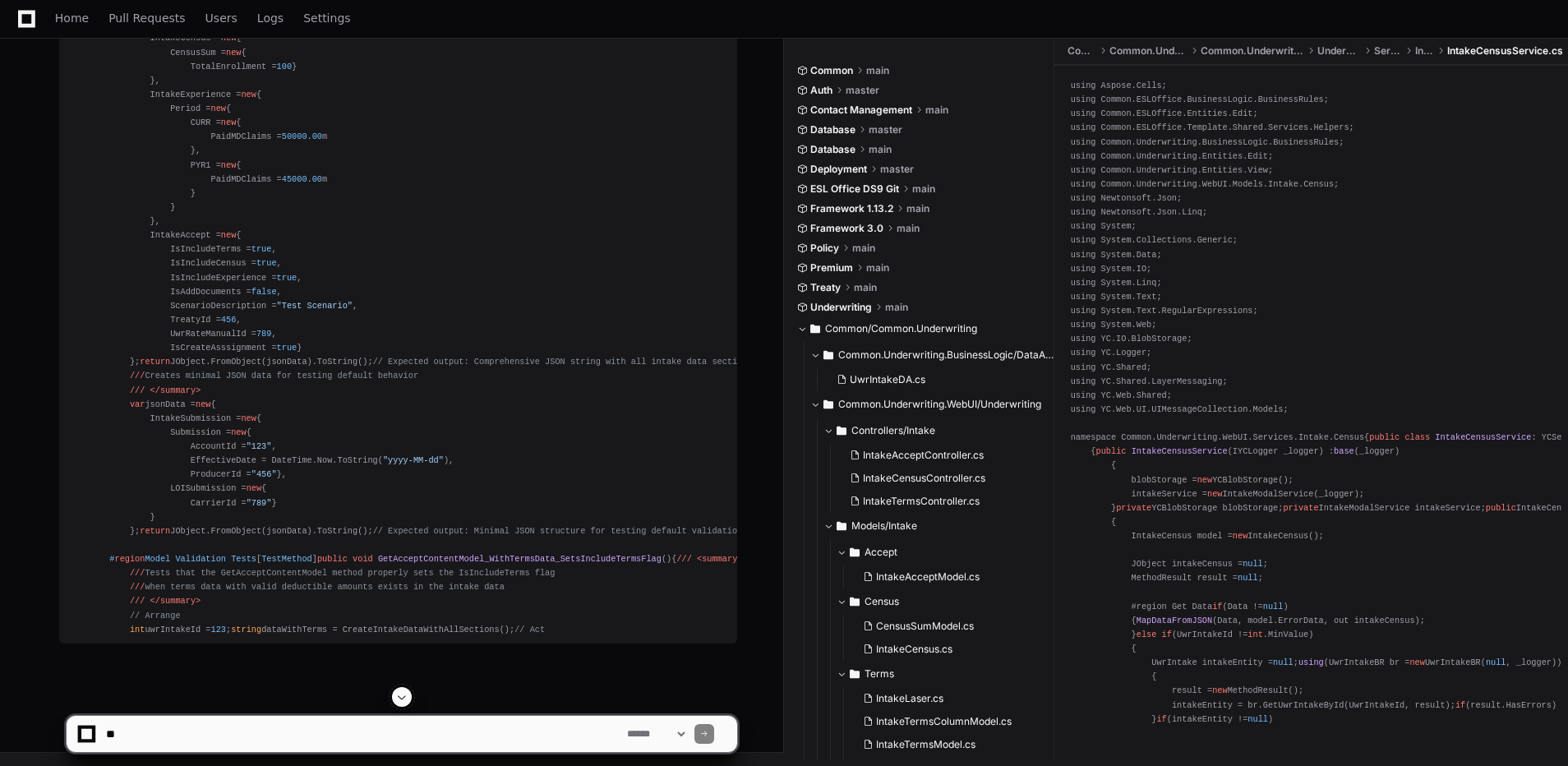
scroll to position [79588, 0]
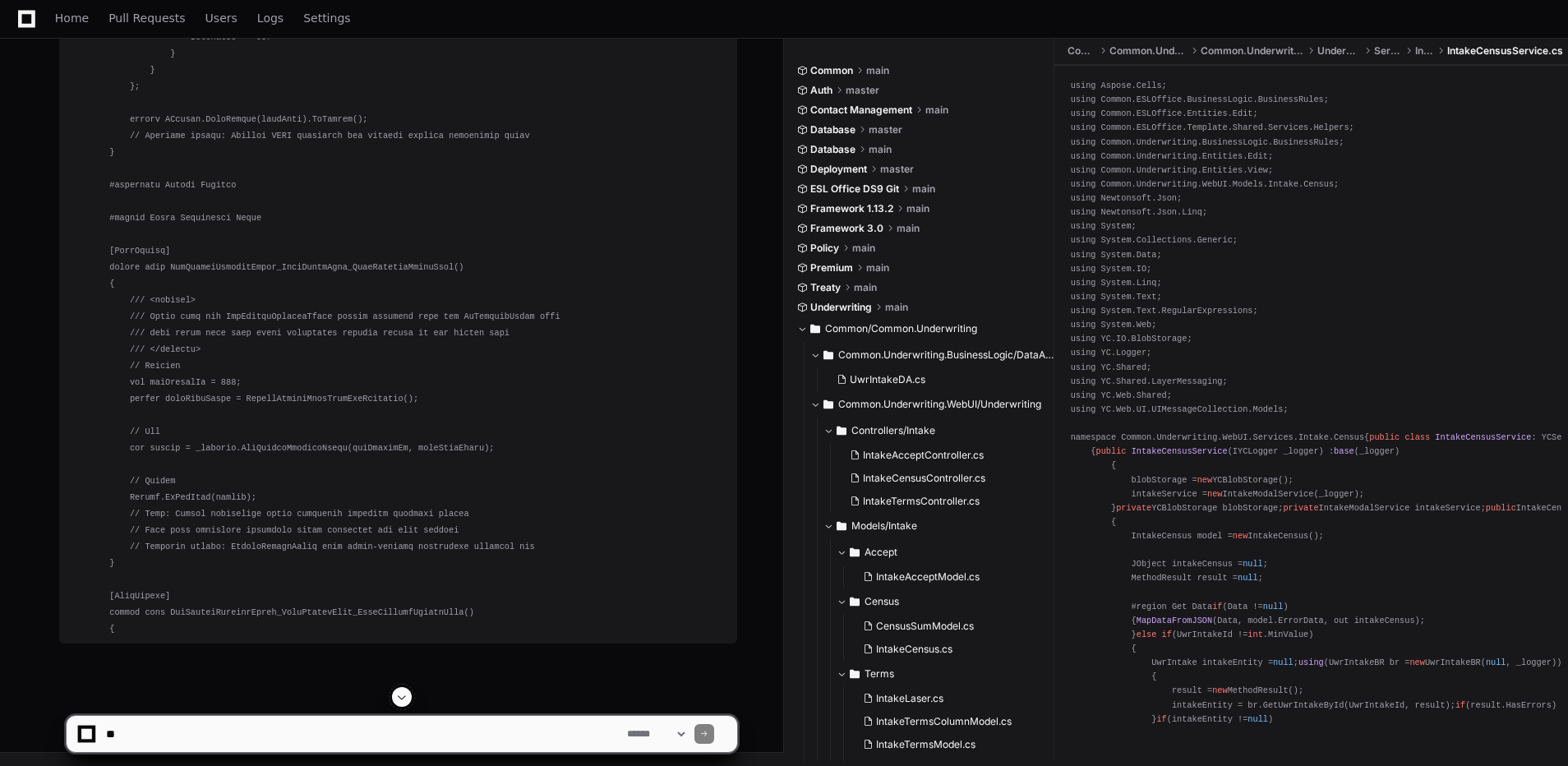
click at [395, 697] on button at bounding box center [402, 697] width 20 height 20
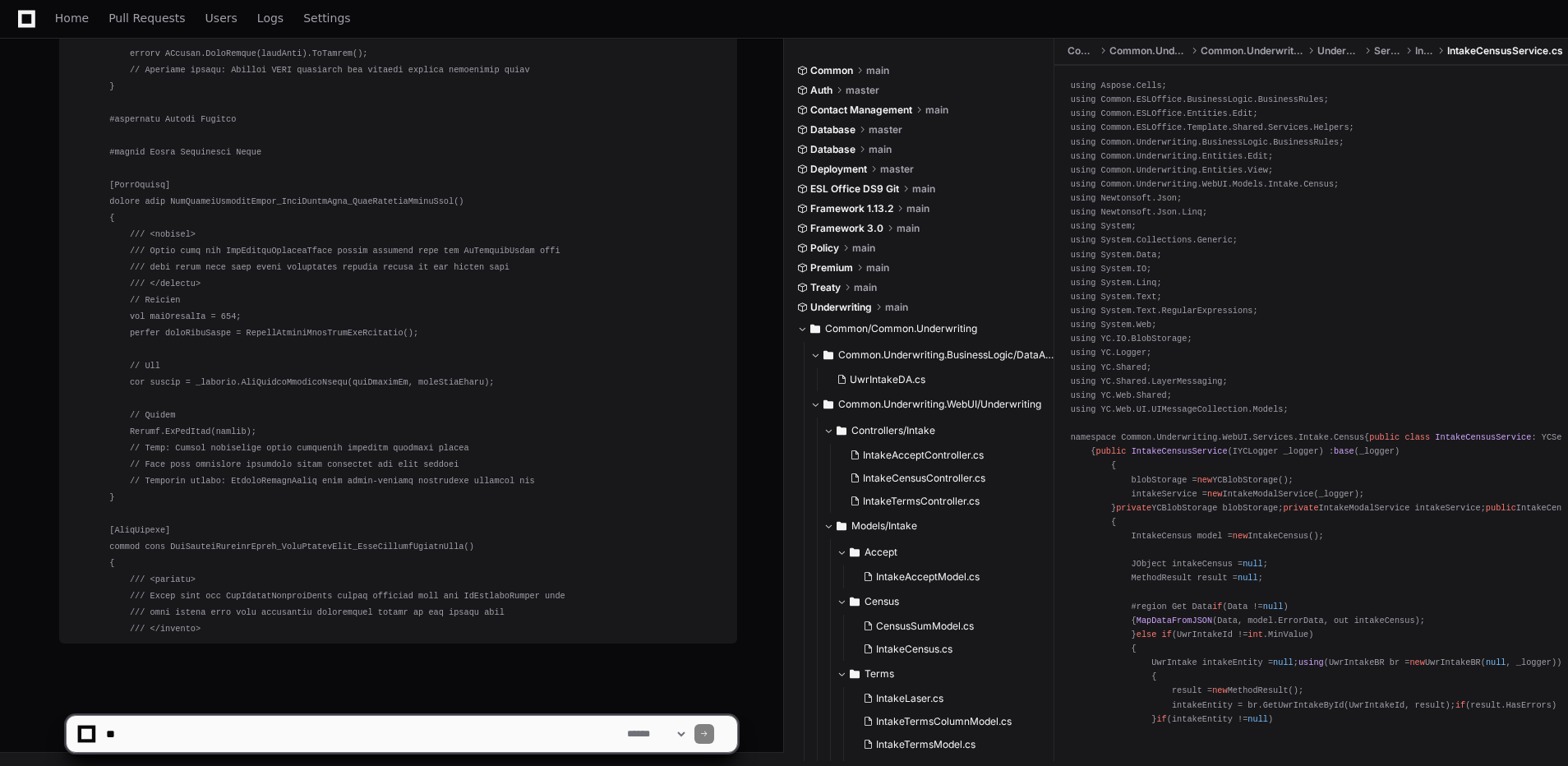
click at [395, 697] on button at bounding box center [402, 697] width 20 height 20
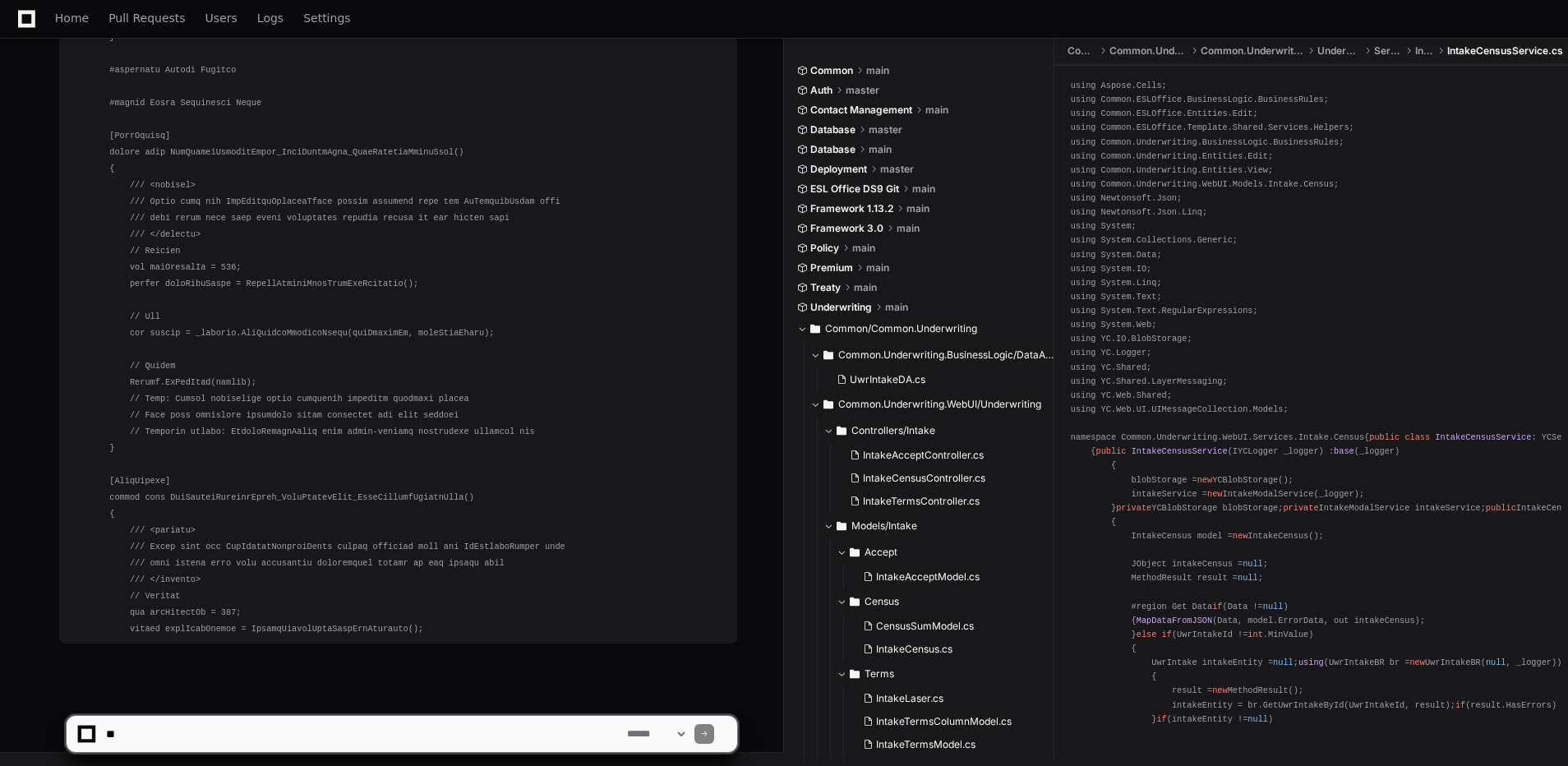
click at [395, 697] on button at bounding box center [402, 697] width 20 height 20
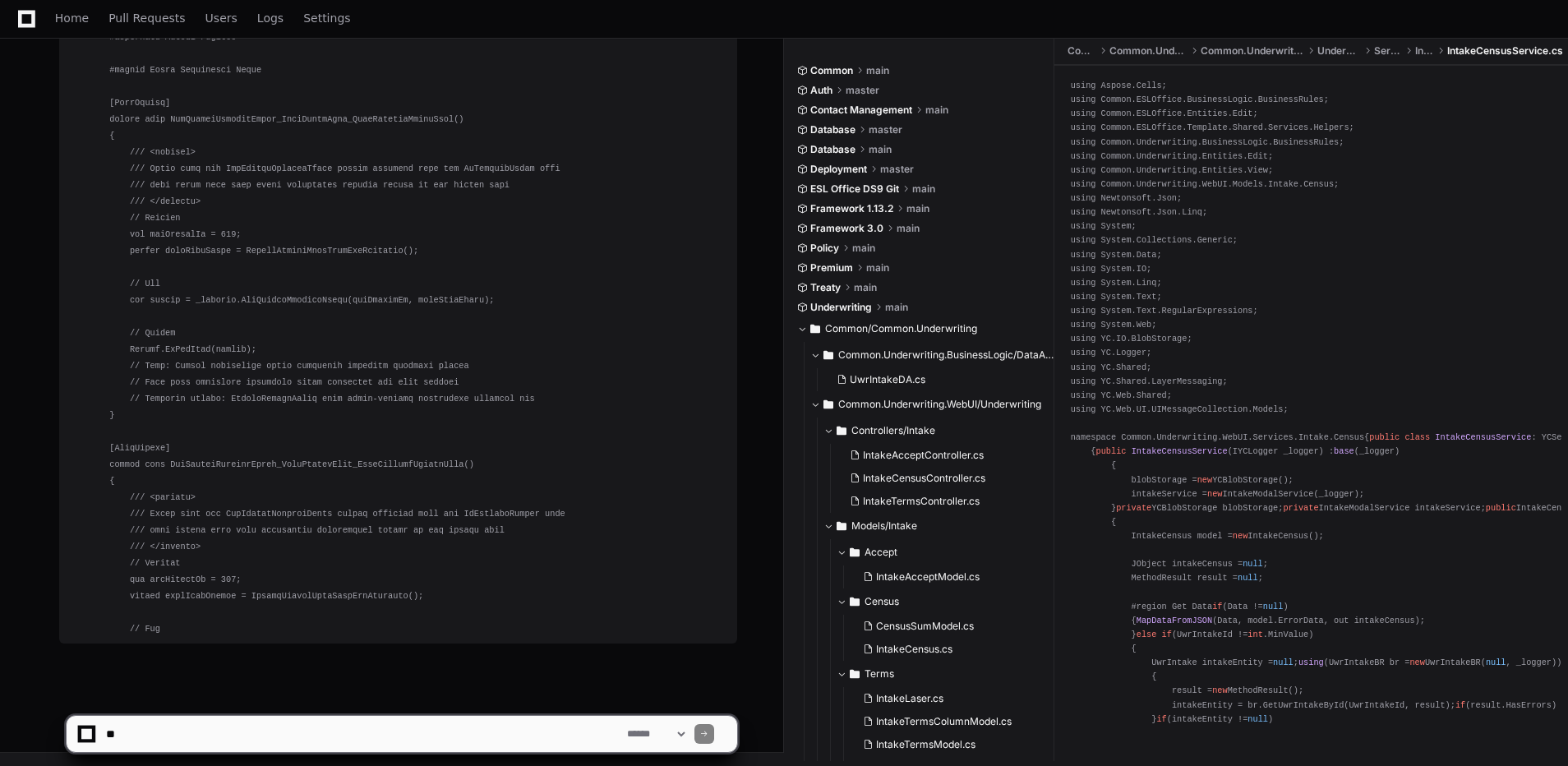
scroll to position [81139, 0]
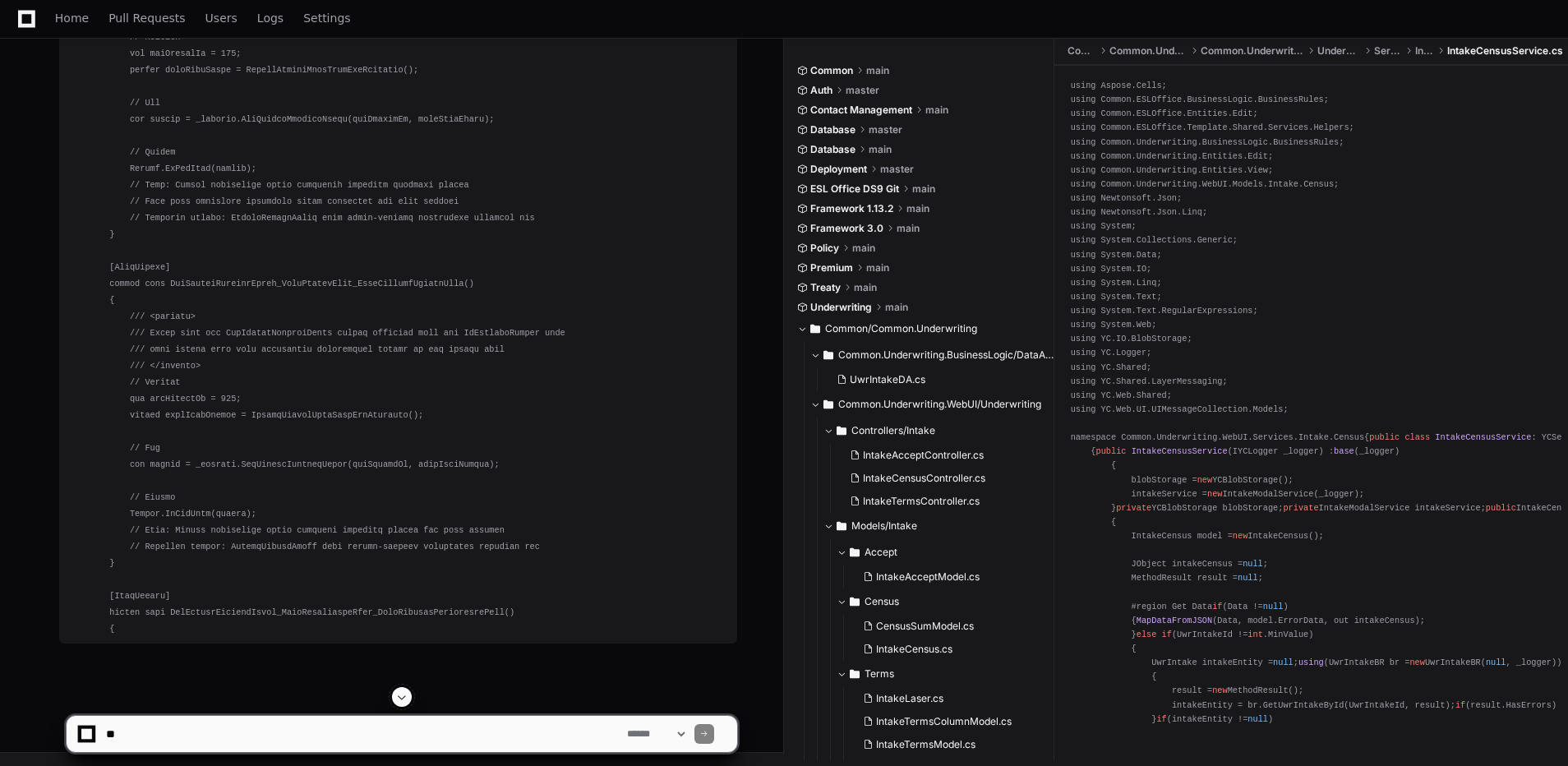
click at [395, 697] on button at bounding box center [402, 697] width 20 height 20
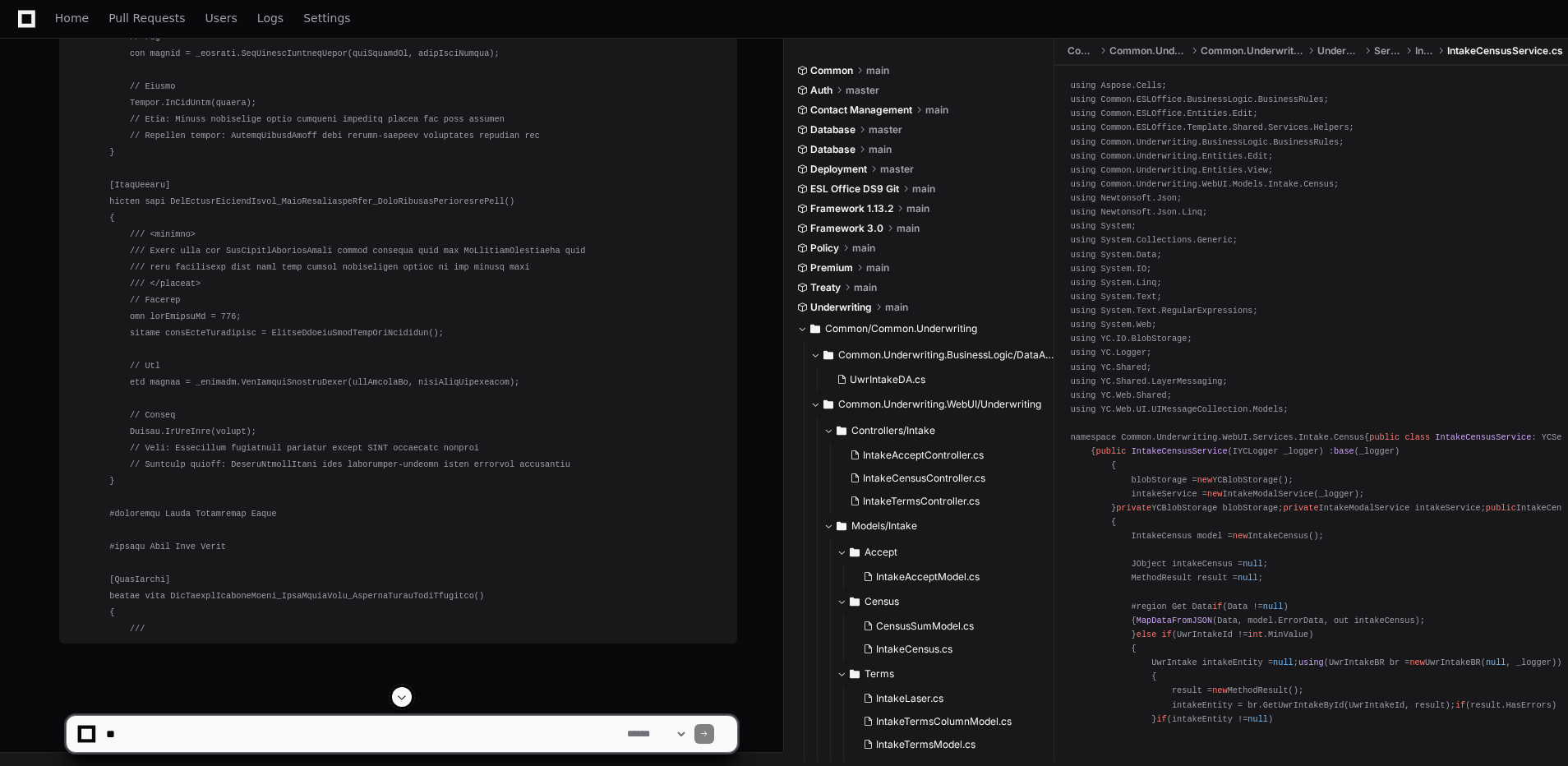
click at [401, 696] on span at bounding box center [401, 697] width 14 height 14
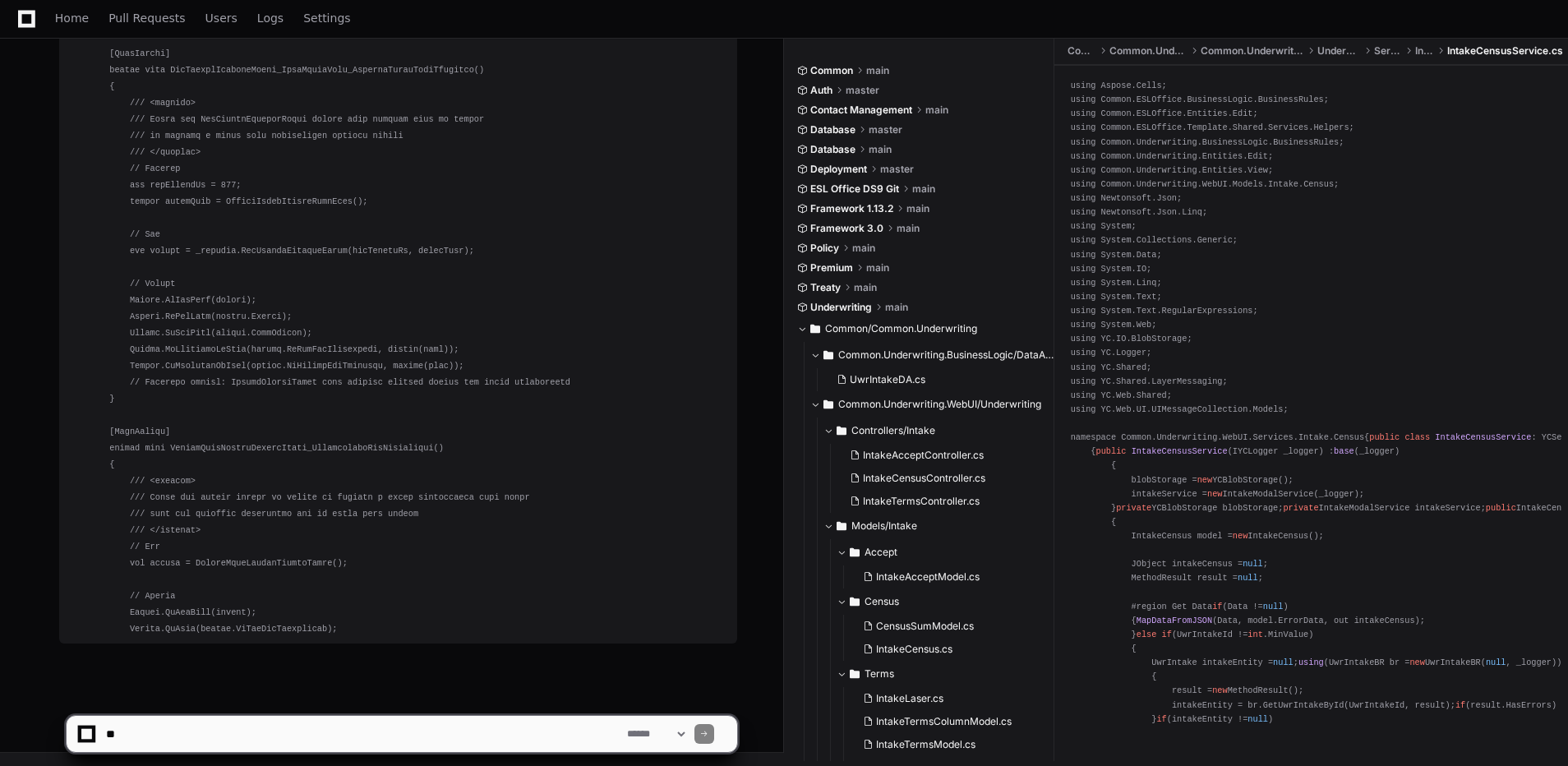
scroll to position [82264, 0]
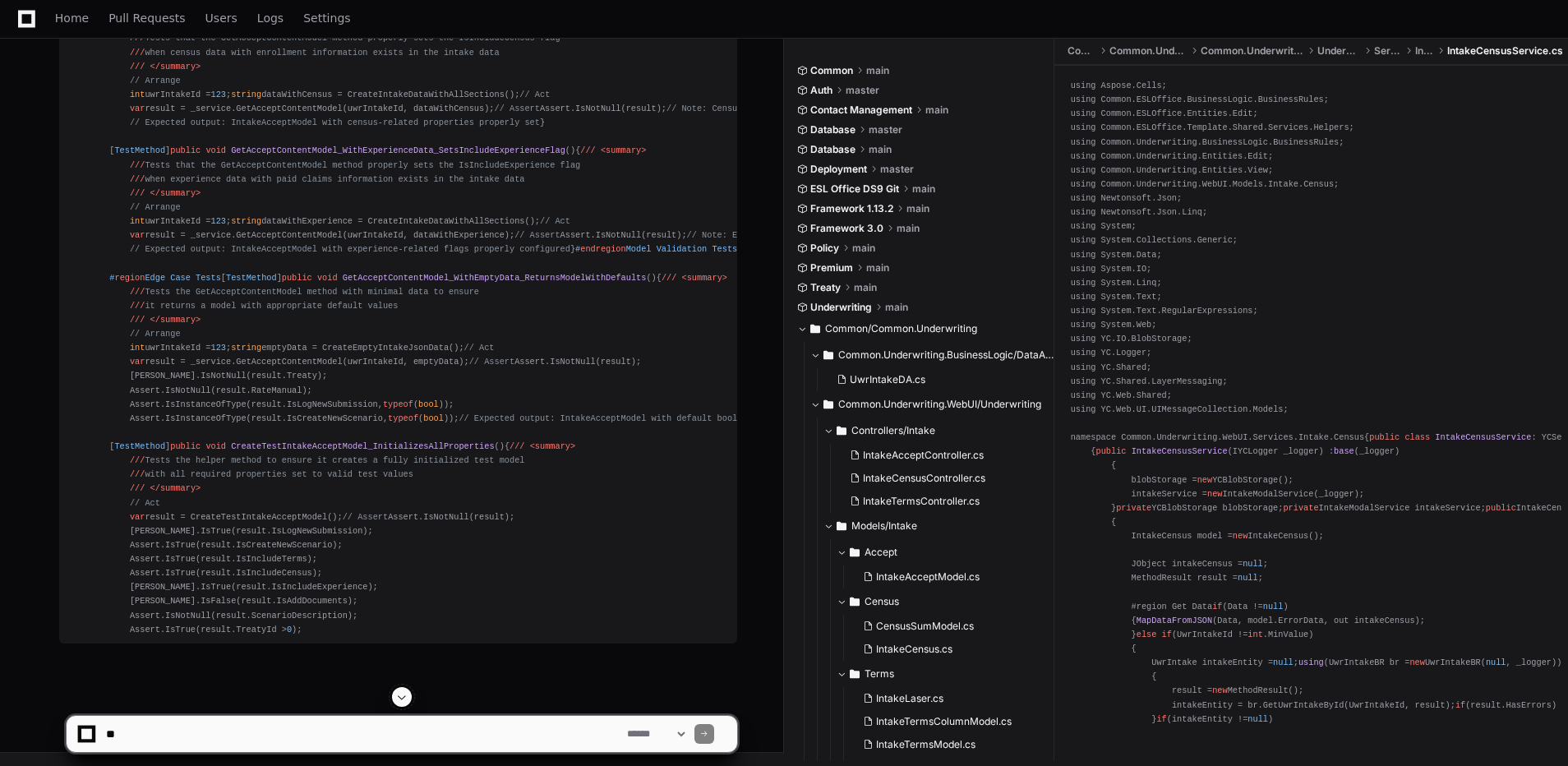
click at [408, 697] on span at bounding box center [401, 697] width 14 height 14
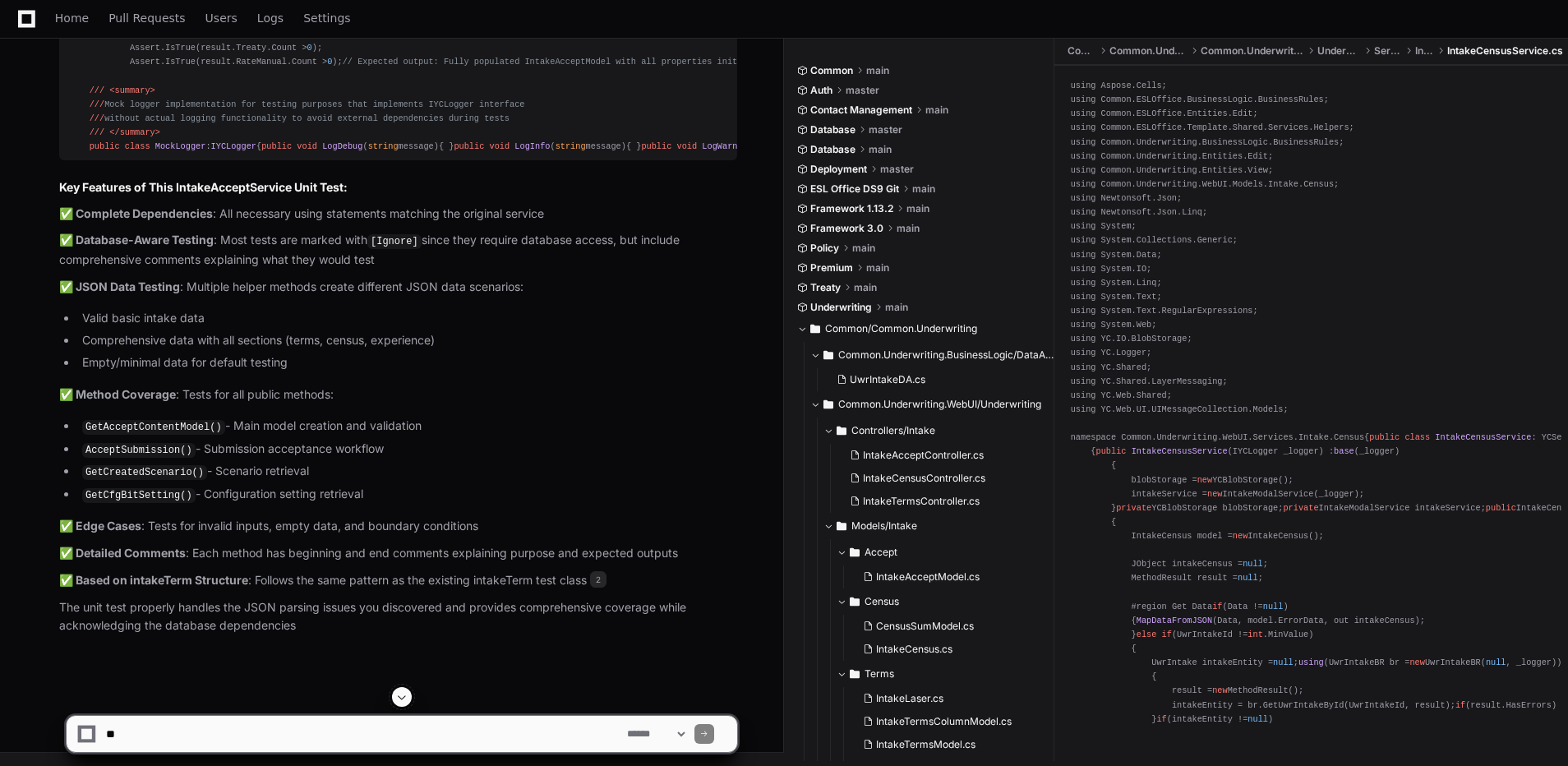
scroll to position [74052, 0]
